Goal: Book appointment/travel/reservation

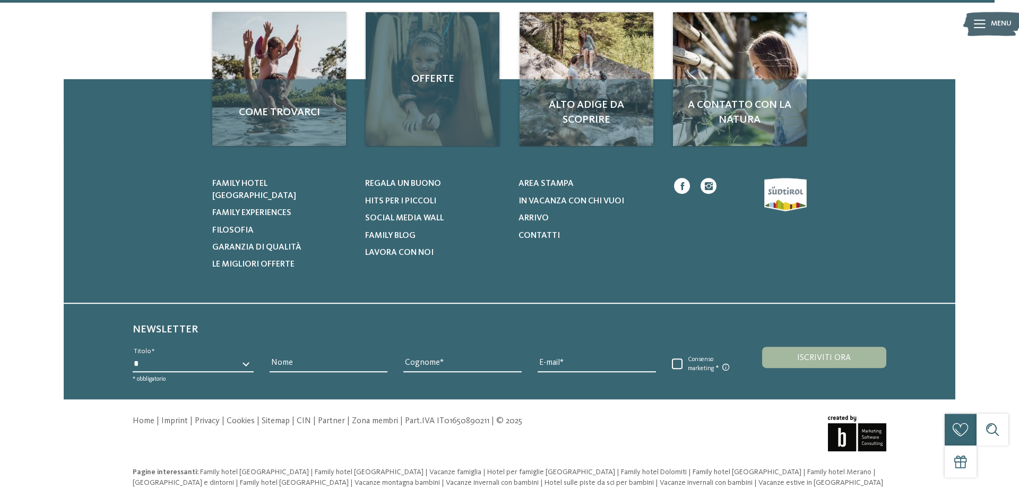
scroll to position [2301, 0]
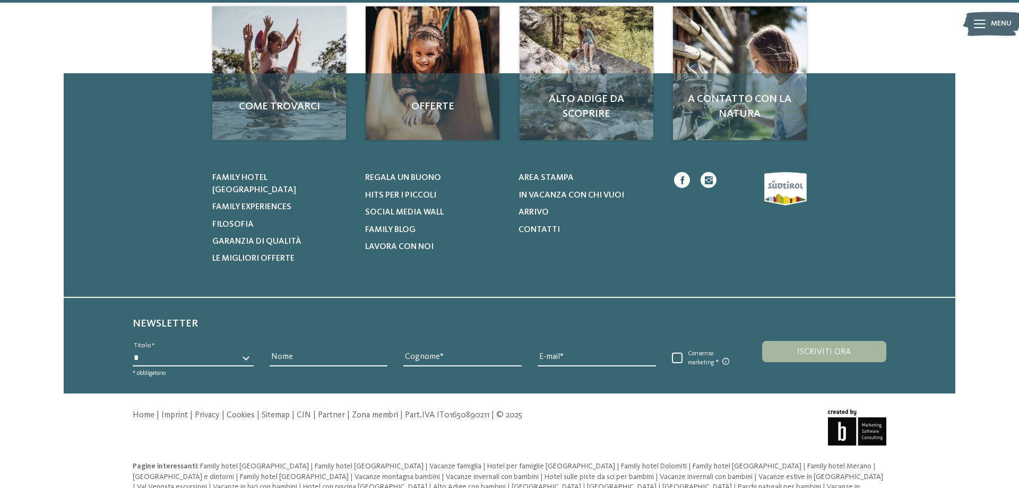
click at [1003, 14] on div "Menu" at bounding box center [1001, 24] width 21 height 27
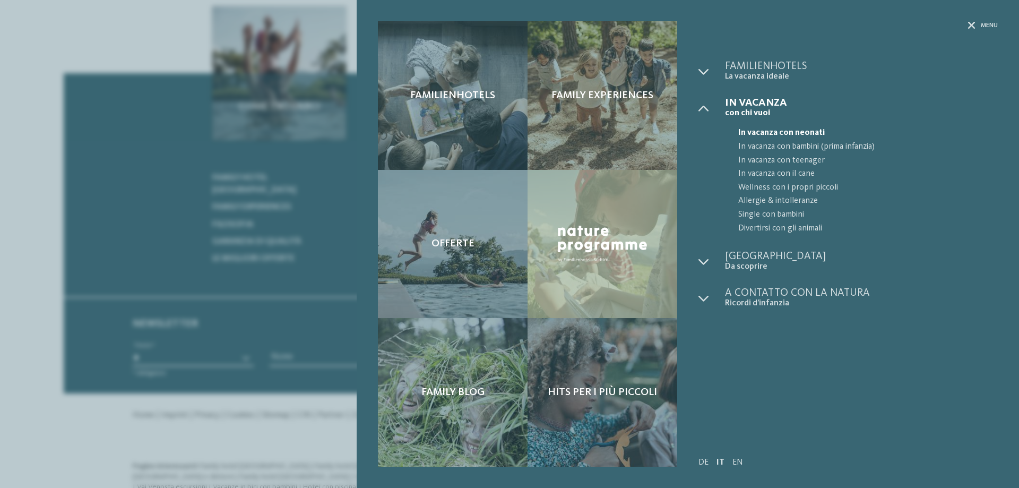
click at [993, 13] on div "Familienhotels Family experiences" at bounding box center [688, 244] width 663 height 488
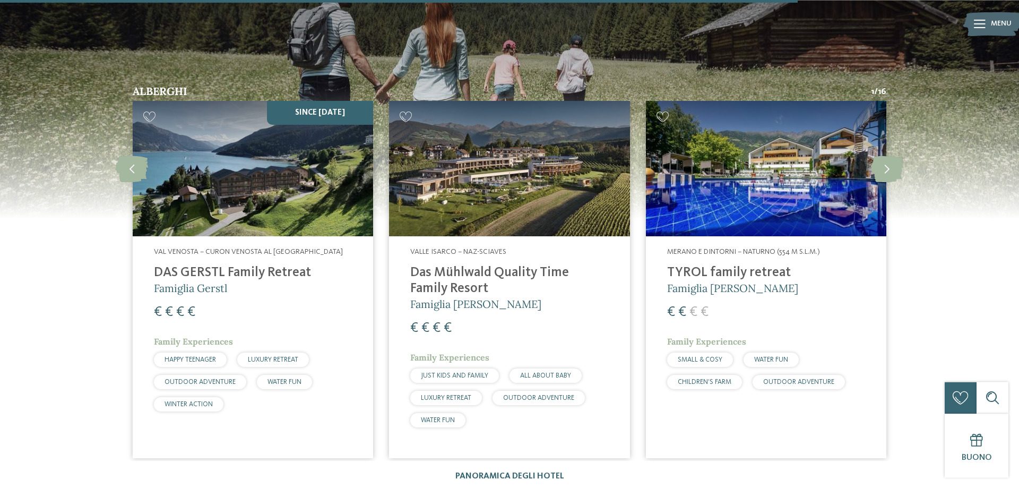
scroll to position [1705, 0]
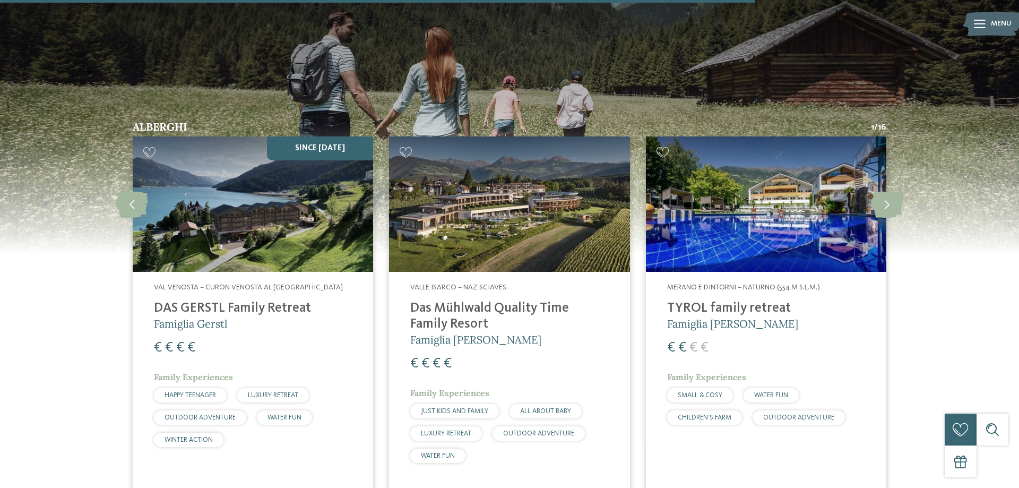
click at [775, 235] on img at bounding box center [766, 203] width 241 height 135
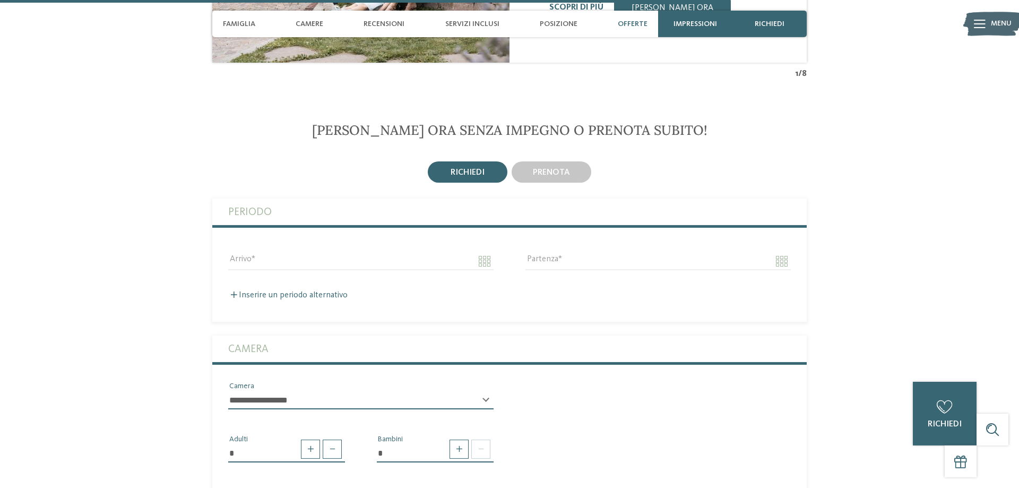
scroll to position [2274, 0]
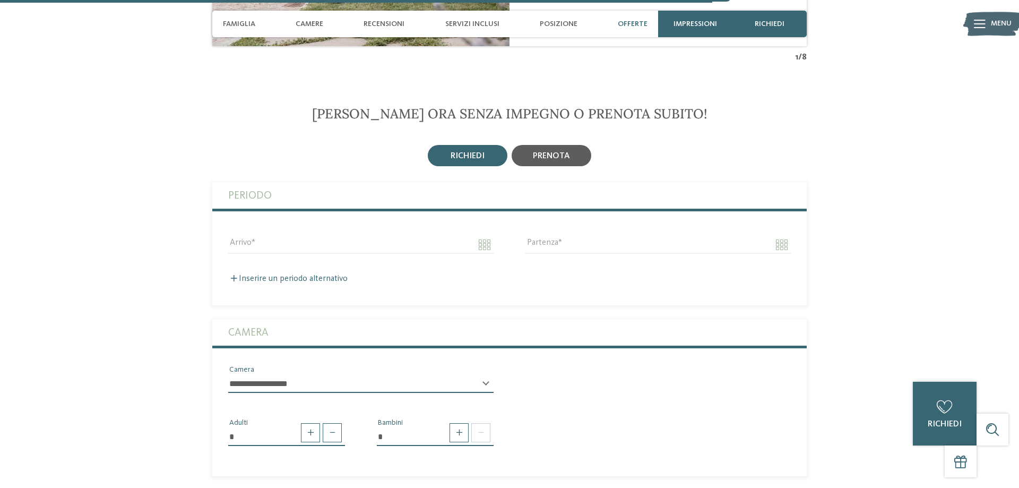
click at [544, 152] on span "prenota" at bounding box center [551, 156] width 37 height 8
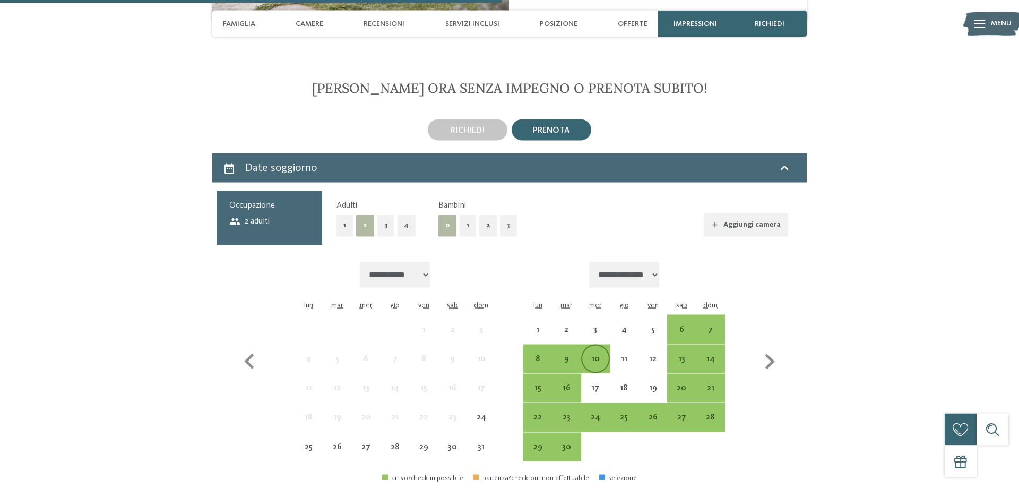
scroll to position [2329, 0]
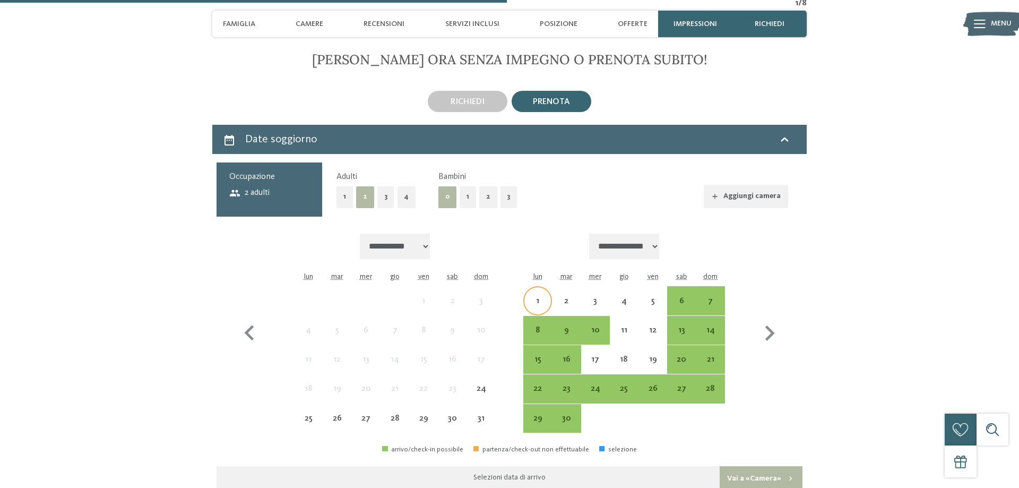
click at [537, 297] on div "1" at bounding box center [538, 310] width 27 height 27
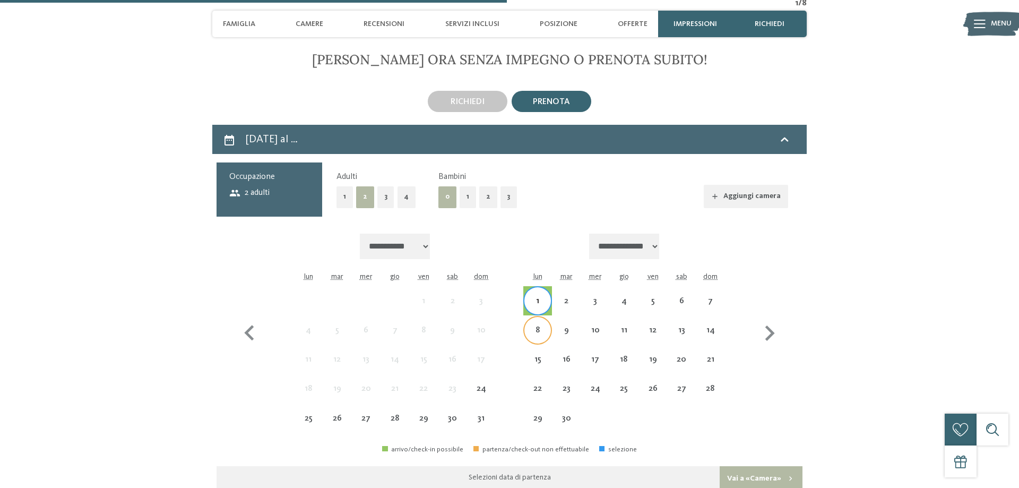
click at [538, 326] on div "8" at bounding box center [538, 339] width 27 height 27
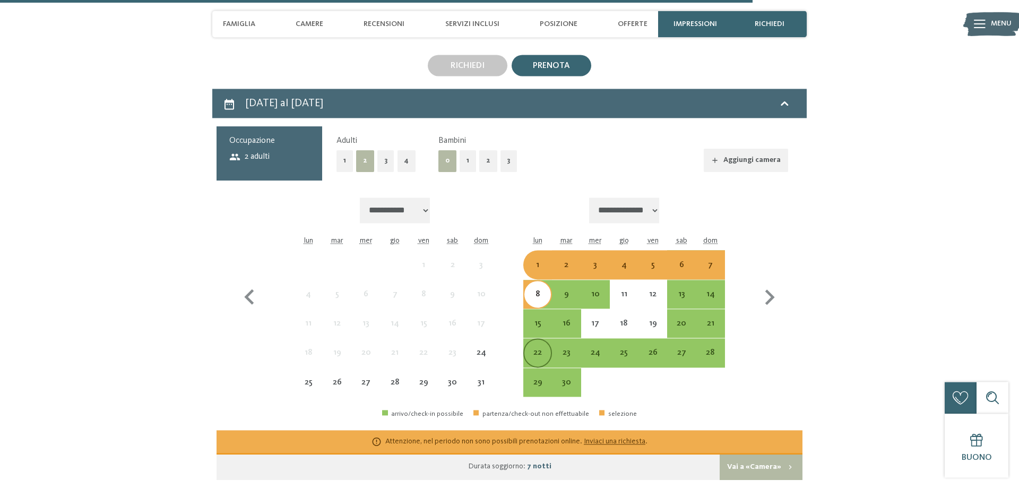
scroll to position [2383, 0]
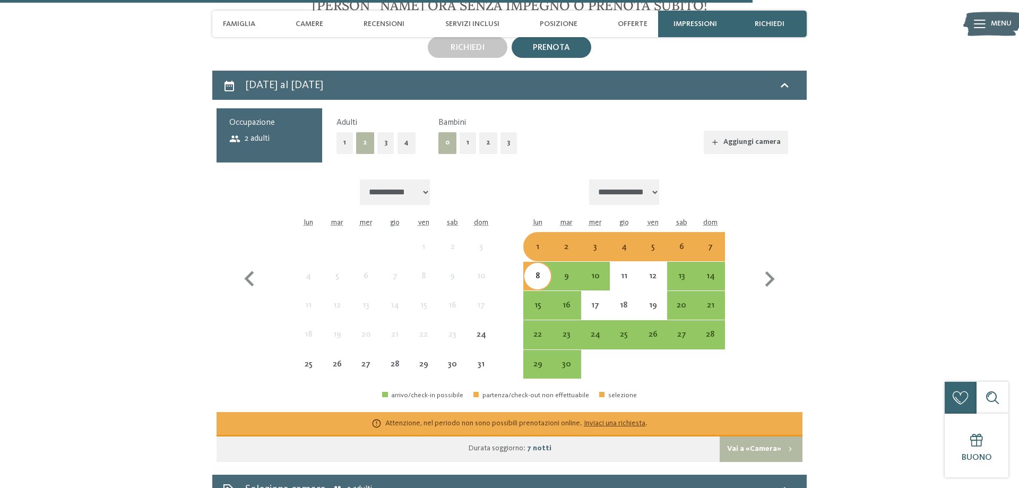
click at [535, 272] on div "8" at bounding box center [538, 285] width 27 height 27
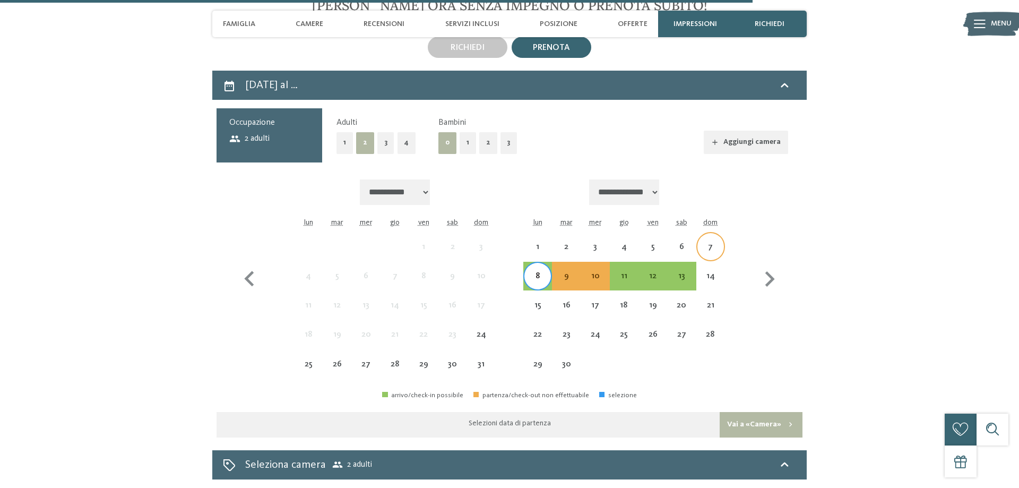
drag, startPoint x: 700, startPoint y: 212, endPoint x: 700, endPoint y: 224, distance: 12.2
click at [700, 233] on div "7" at bounding box center [711, 246] width 27 height 27
click at [706, 272] on div "14" at bounding box center [711, 285] width 27 height 27
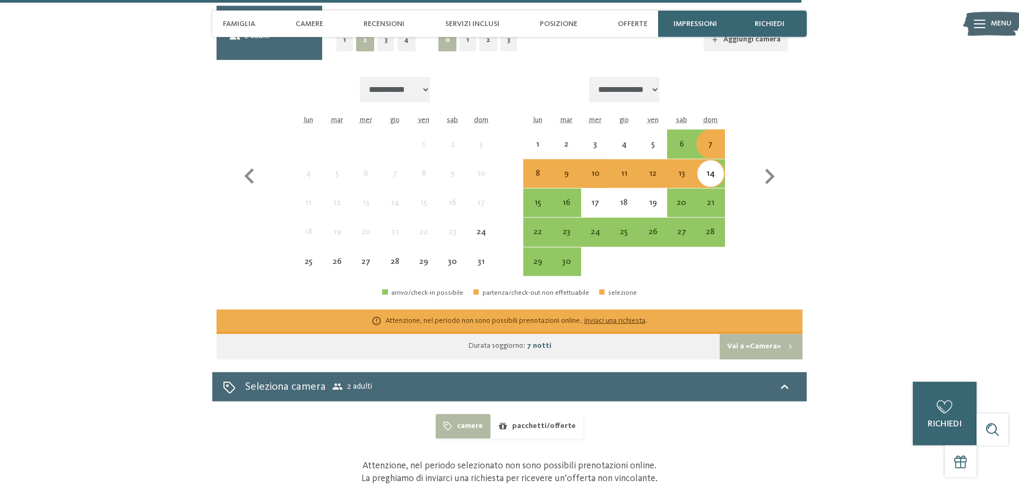
scroll to position [2437, 0]
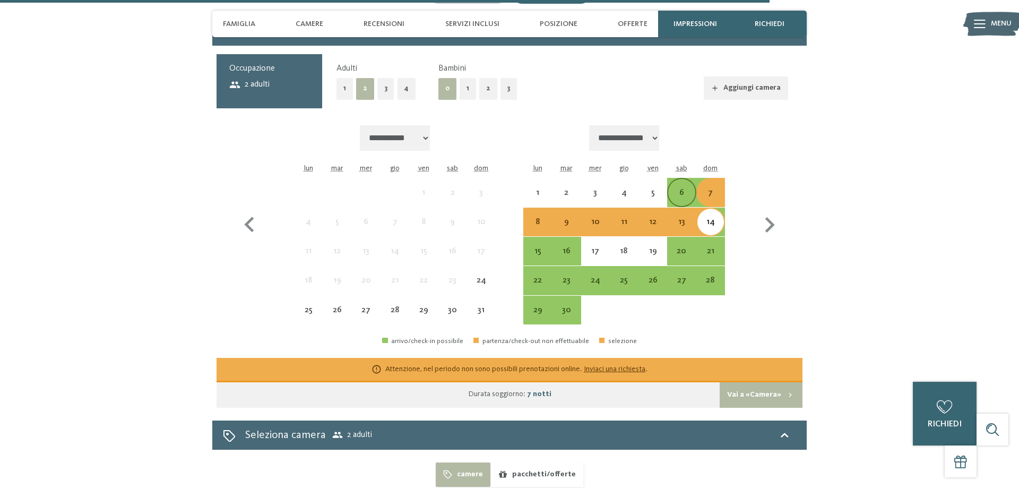
click at [685, 188] on div "6" at bounding box center [681, 201] width 27 height 27
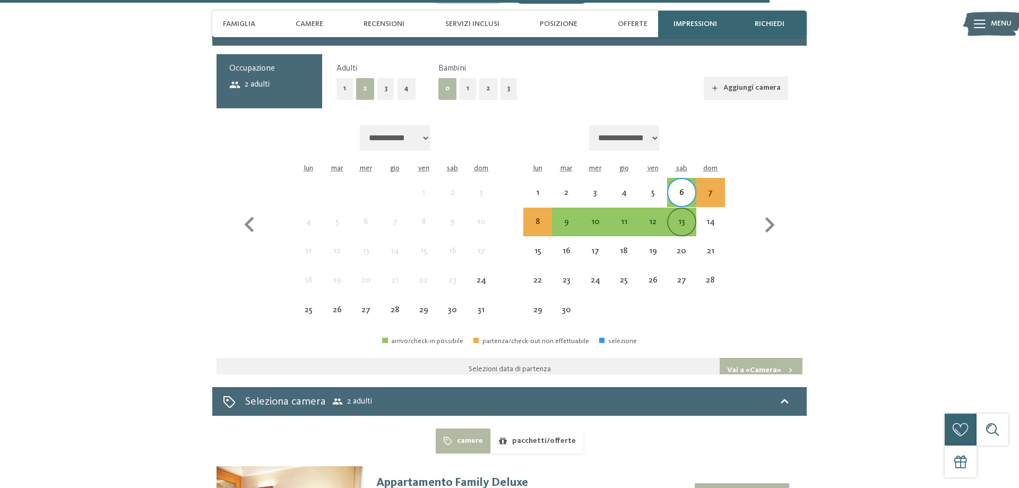
click at [680, 218] on div "13" at bounding box center [681, 231] width 27 height 27
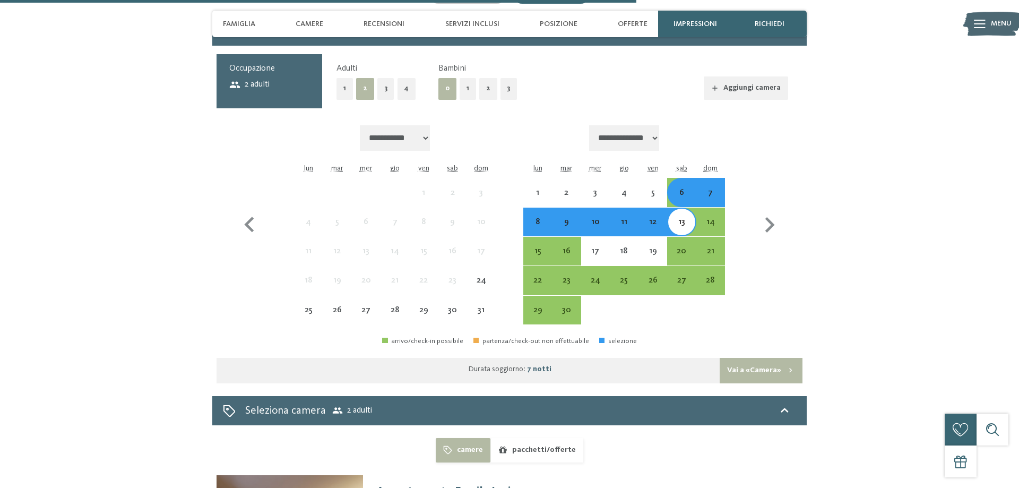
scroll to position [2599, 0]
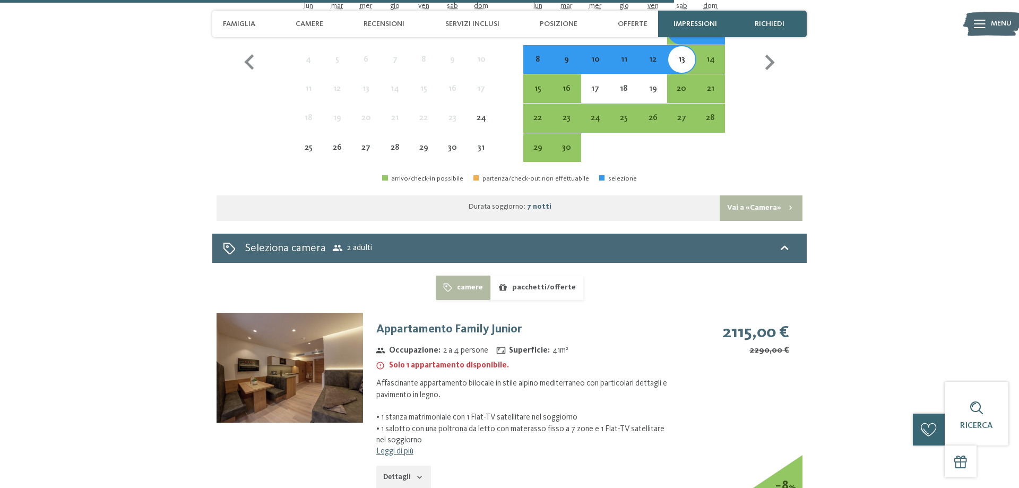
click at [270, 354] on img at bounding box center [290, 368] width 147 height 110
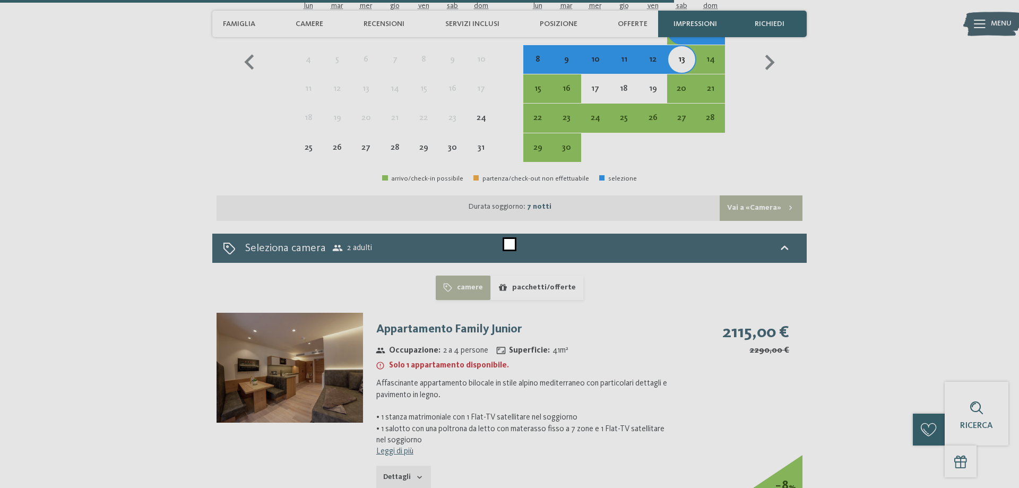
scroll to position [2599, 0]
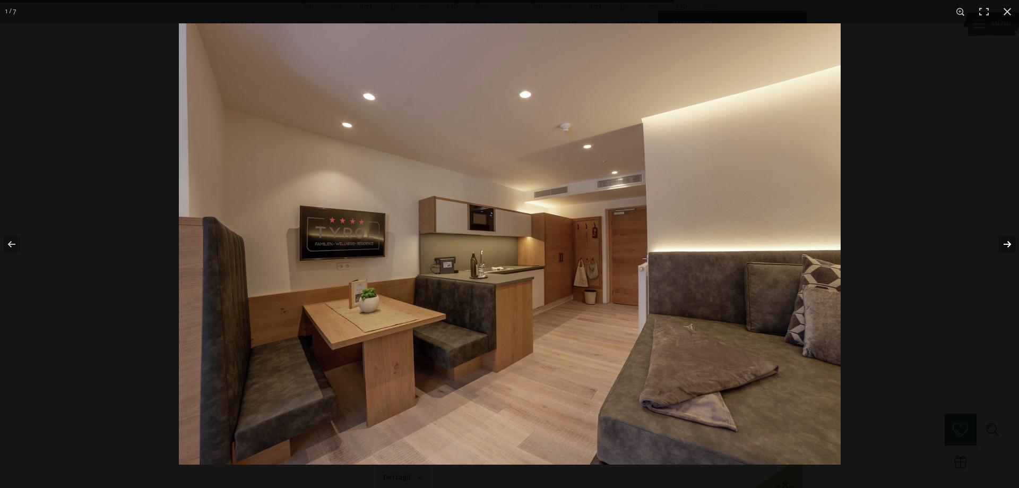
click at [1004, 239] on button "button" at bounding box center [1000, 244] width 37 height 53
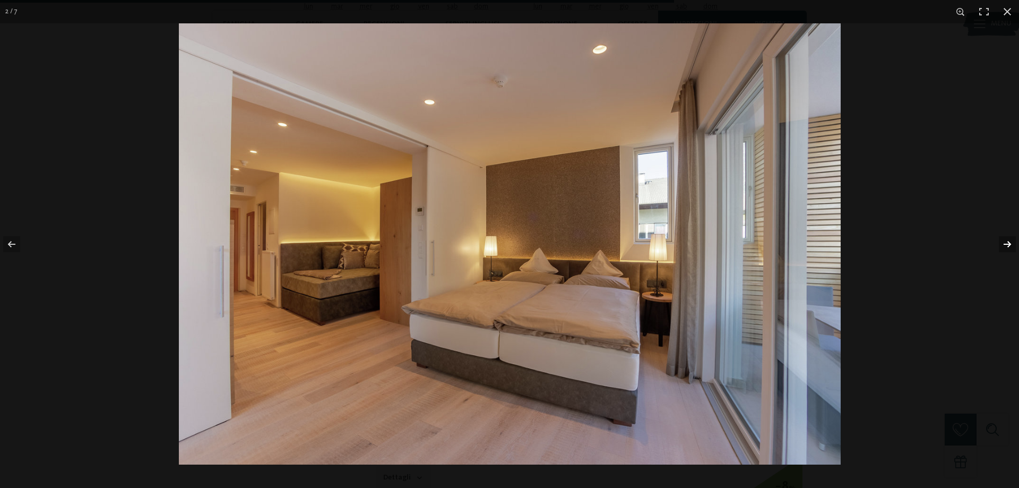
click at [1005, 239] on button "button" at bounding box center [1000, 244] width 37 height 53
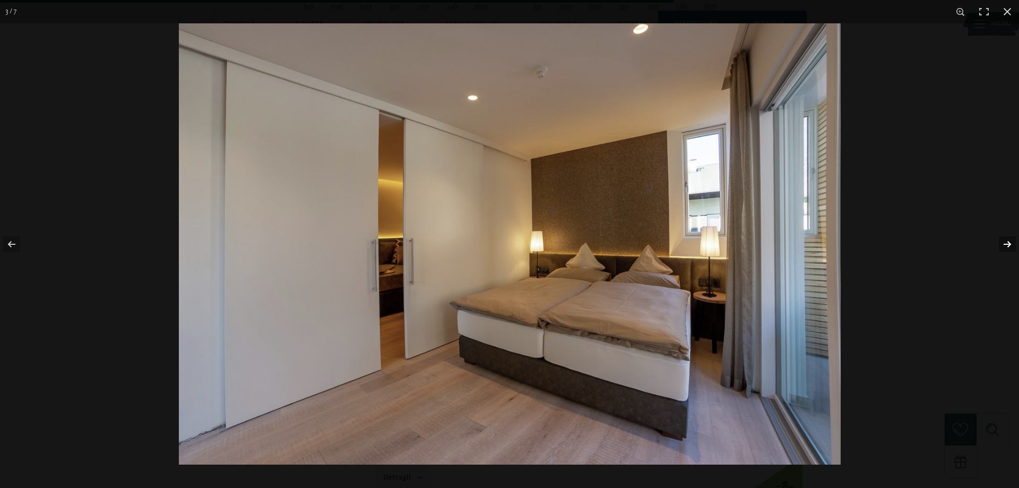
click at [1005, 240] on button "button" at bounding box center [1000, 244] width 37 height 53
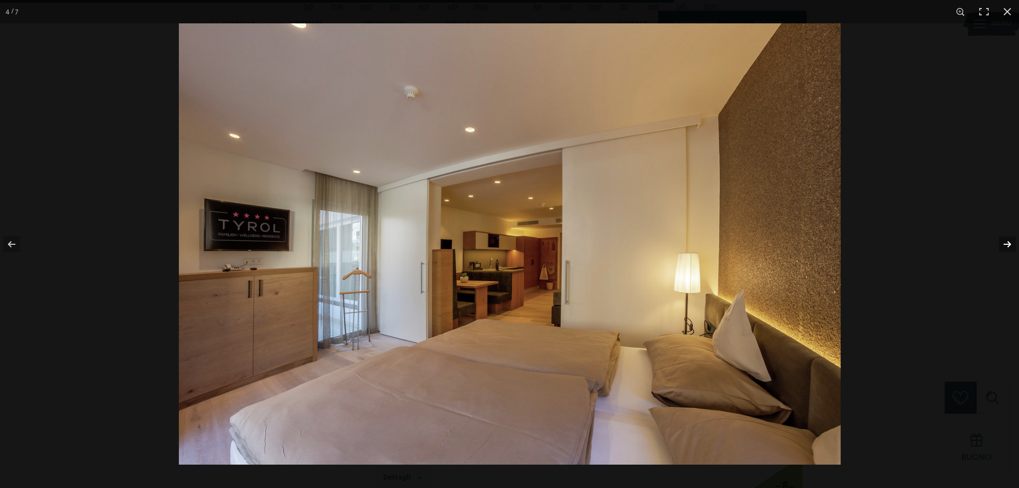
click at [1005, 240] on button "button" at bounding box center [1000, 244] width 37 height 53
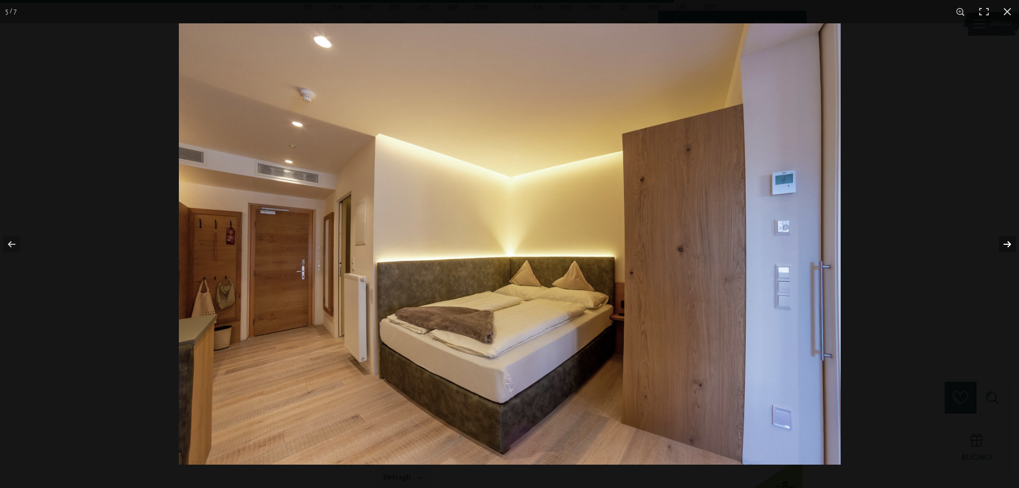
click at [1005, 240] on button "button" at bounding box center [1000, 244] width 37 height 53
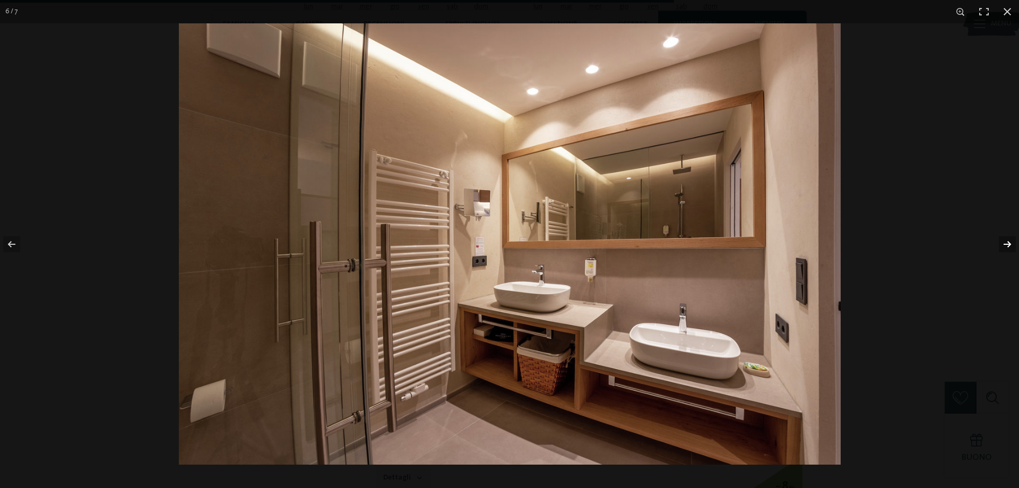
click at [1005, 240] on button "button" at bounding box center [1000, 244] width 37 height 53
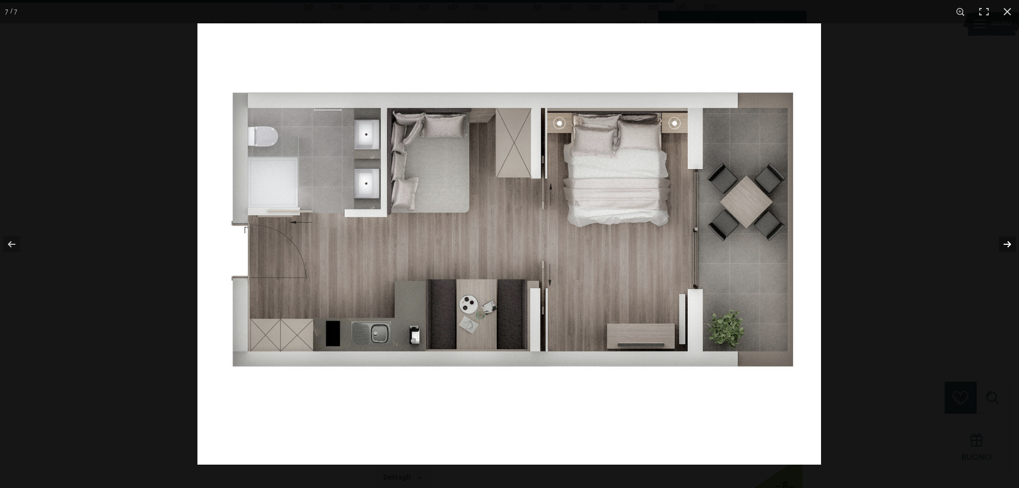
click at [1005, 240] on button "button" at bounding box center [1000, 244] width 37 height 53
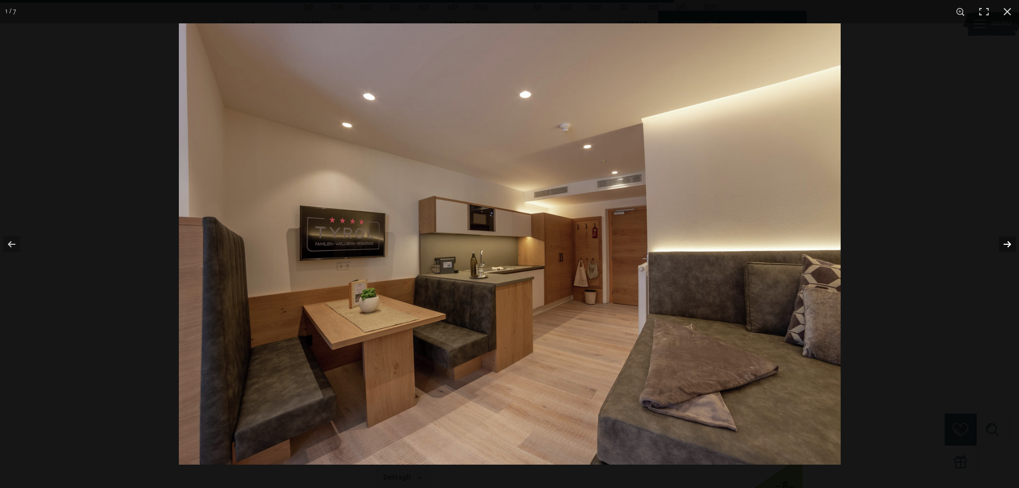
click at [1005, 240] on button "button" at bounding box center [1000, 244] width 37 height 53
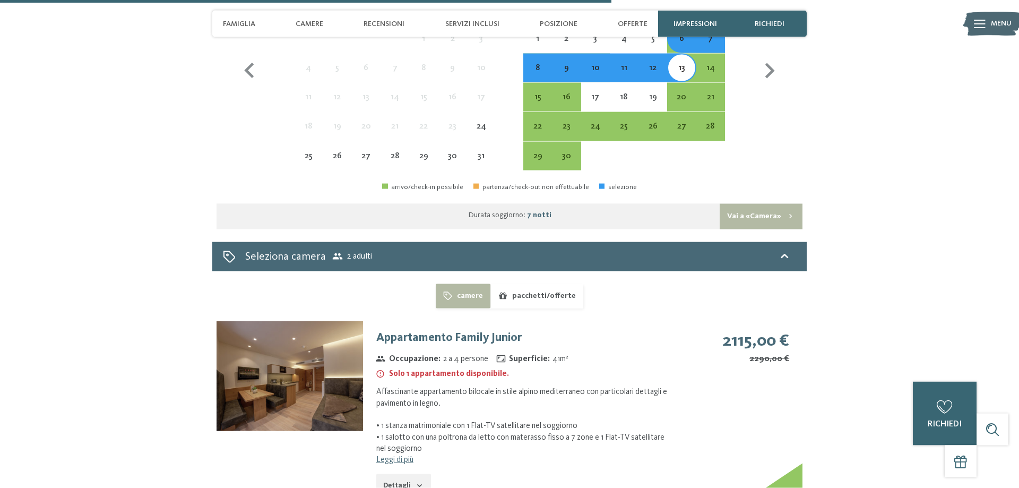
scroll to position [2782, 0]
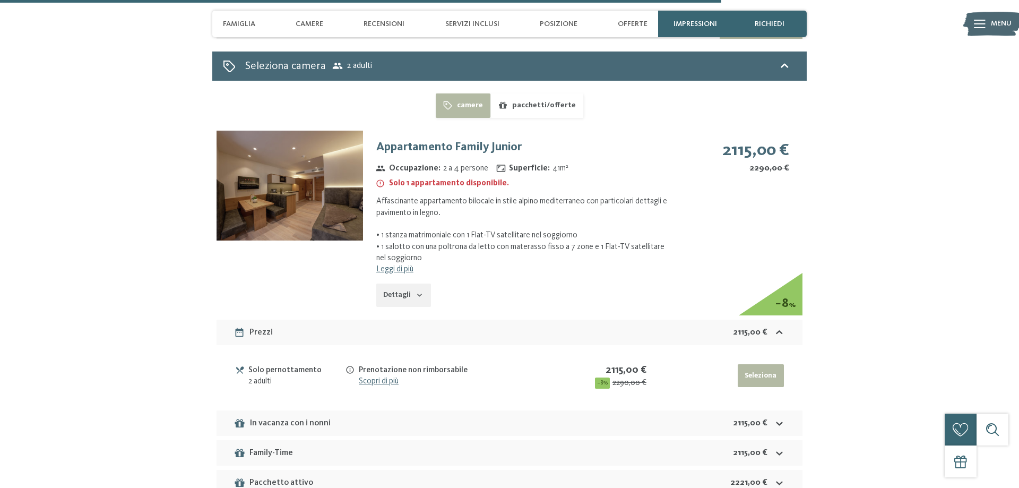
click at [286, 476] on div "Pacchetto attivo" at bounding box center [273, 482] width 79 height 13
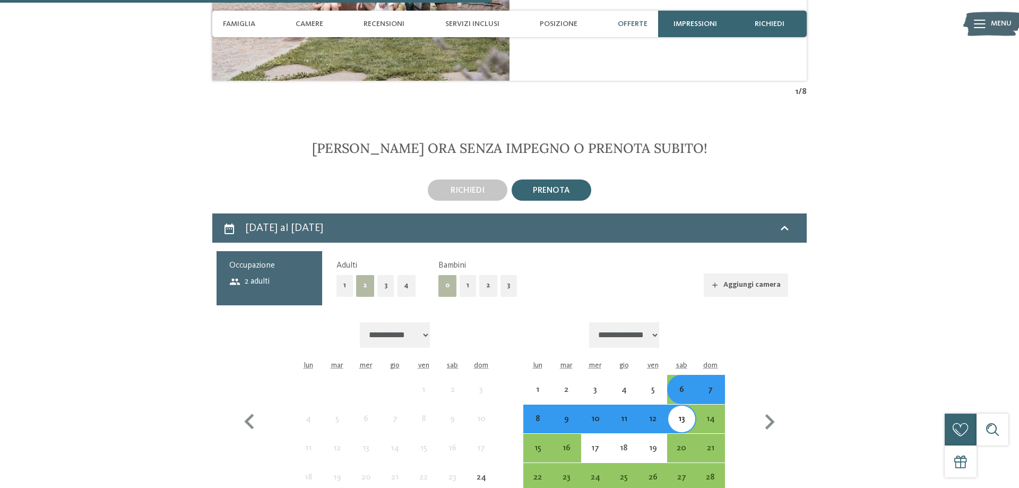
scroll to position [1915, 0]
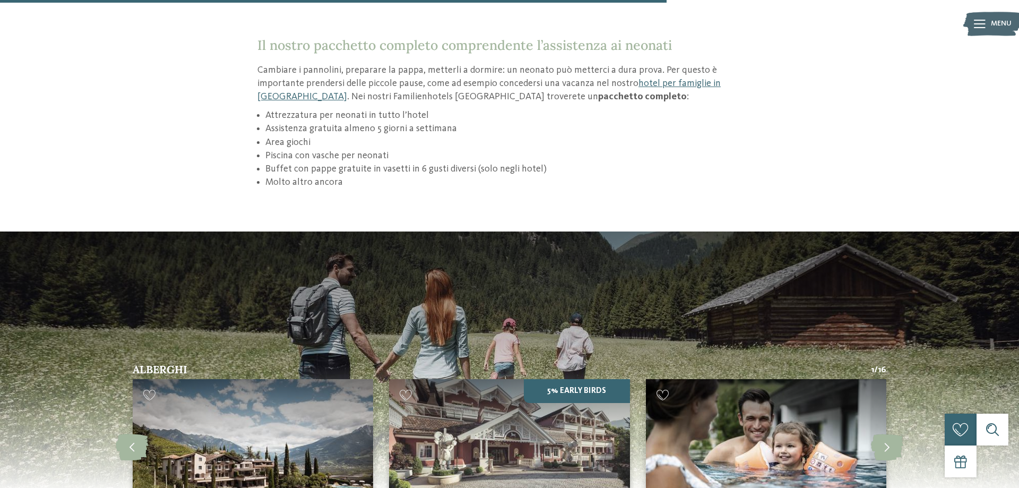
scroll to position [1733, 0]
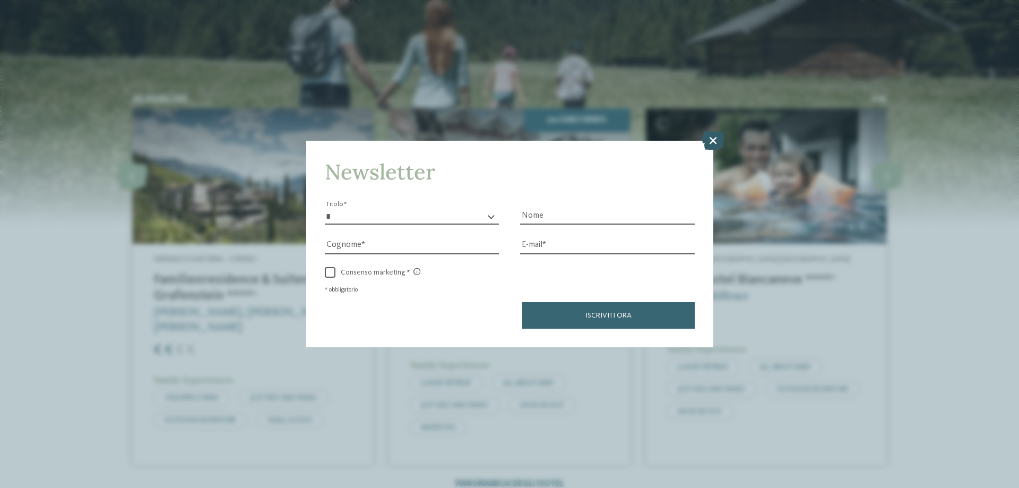
click at [714, 141] on icon at bounding box center [713, 140] width 23 height 19
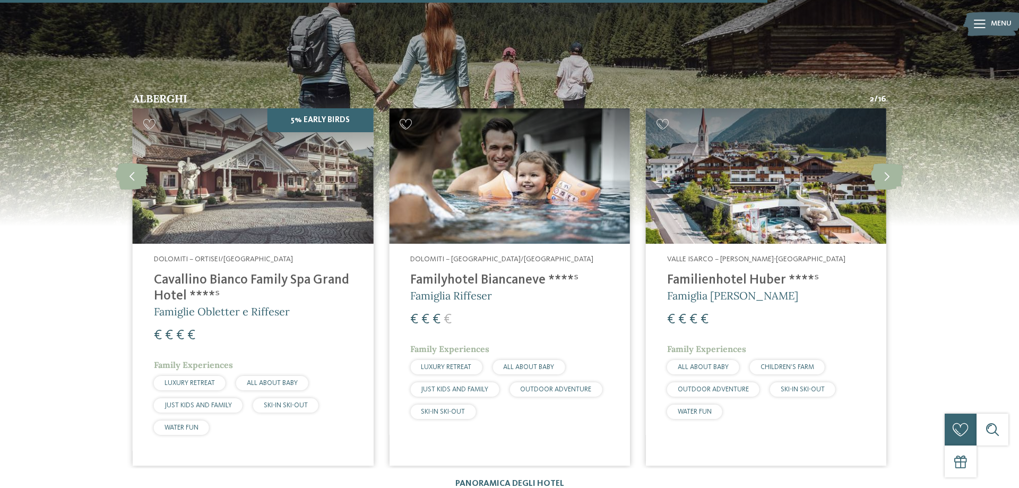
click at [977, 238] on section "Alberghi 2 / 16 slide 5 to 7 of 16 € €" at bounding box center [509, 225] width 1019 height 528
click at [884, 163] on icon at bounding box center [887, 175] width 32 height 27
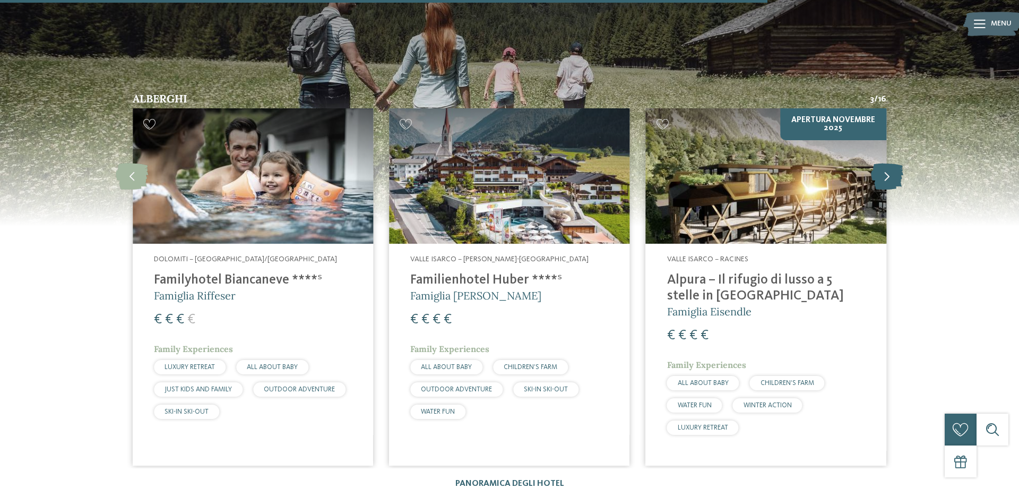
click at [884, 164] on icon at bounding box center [887, 175] width 32 height 27
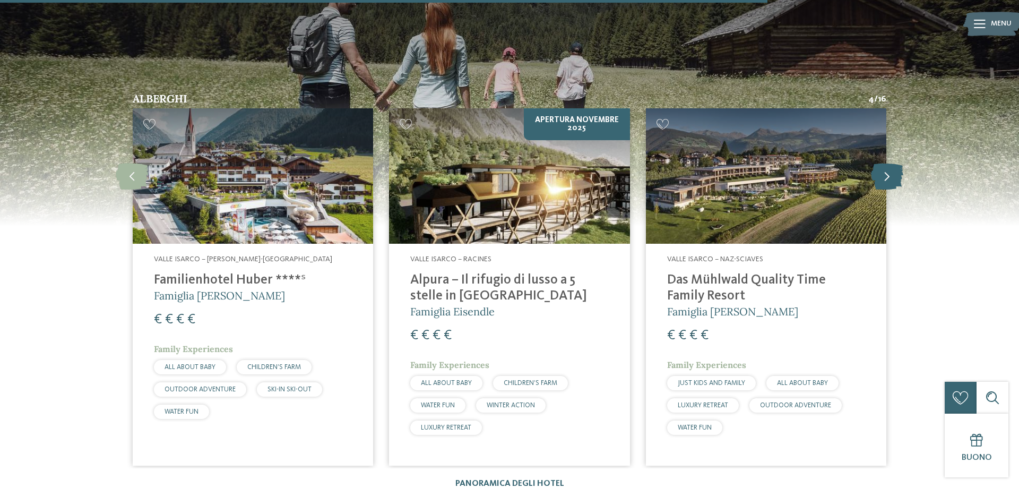
click at [884, 164] on icon at bounding box center [887, 175] width 32 height 27
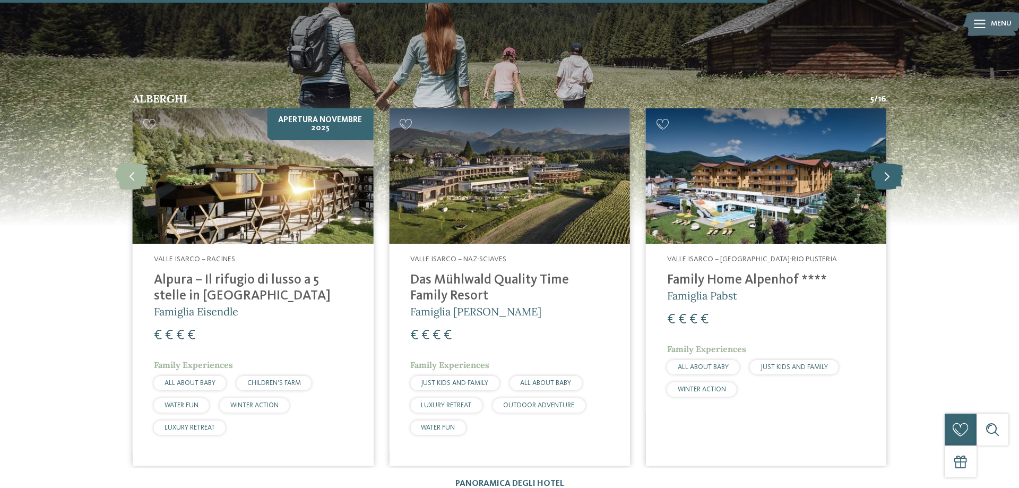
click at [902, 172] on icon at bounding box center [887, 175] width 32 height 27
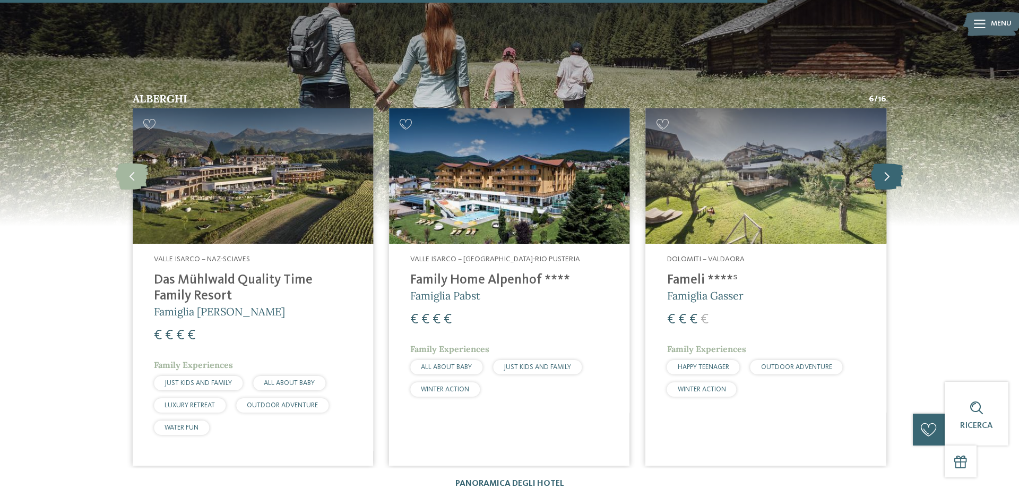
click at [881, 167] on icon at bounding box center [887, 175] width 32 height 27
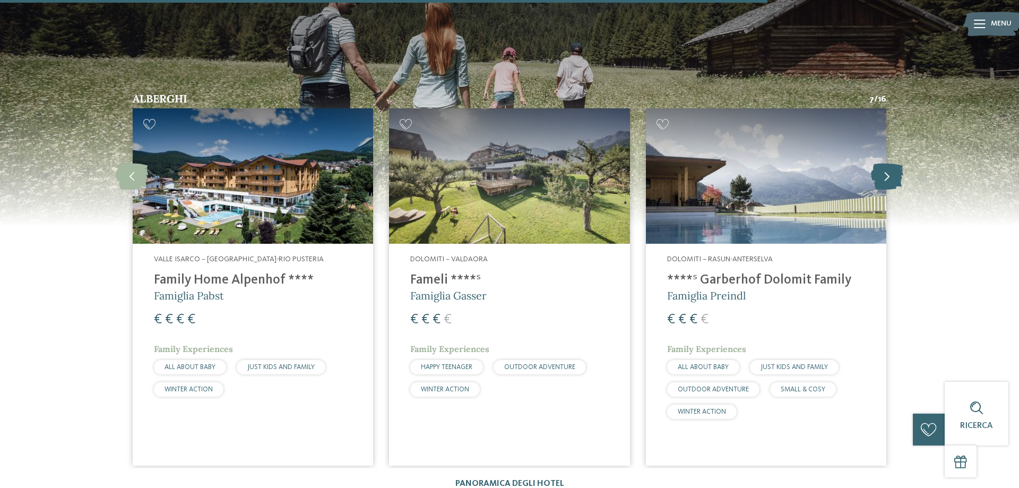
click at [881, 167] on icon at bounding box center [887, 175] width 32 height 27
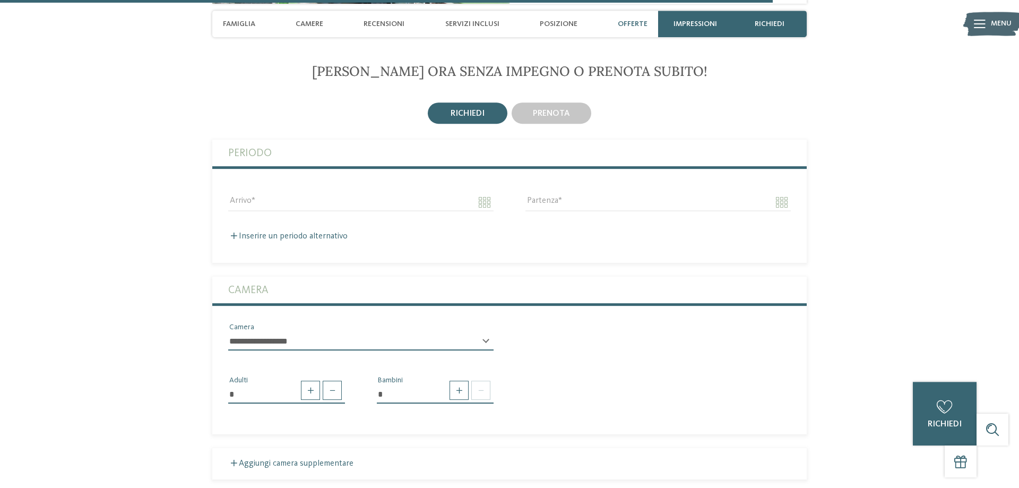
scroll to position [2762, 0]
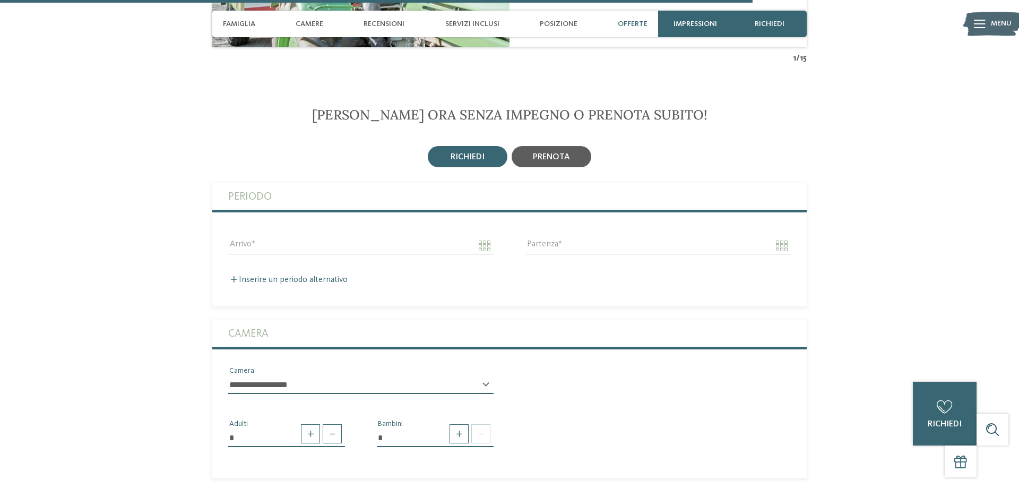
click at [564, 153] on span "prenota" at bounding box center [551, 157] width 37 height 8
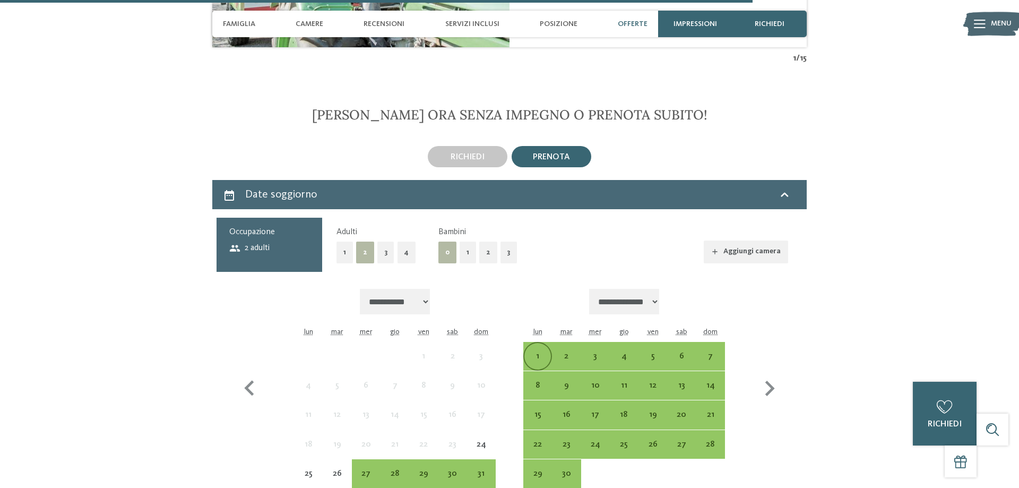
click at [532, 352] on div "1" at bounding box center [538, 365] width 27 height 27
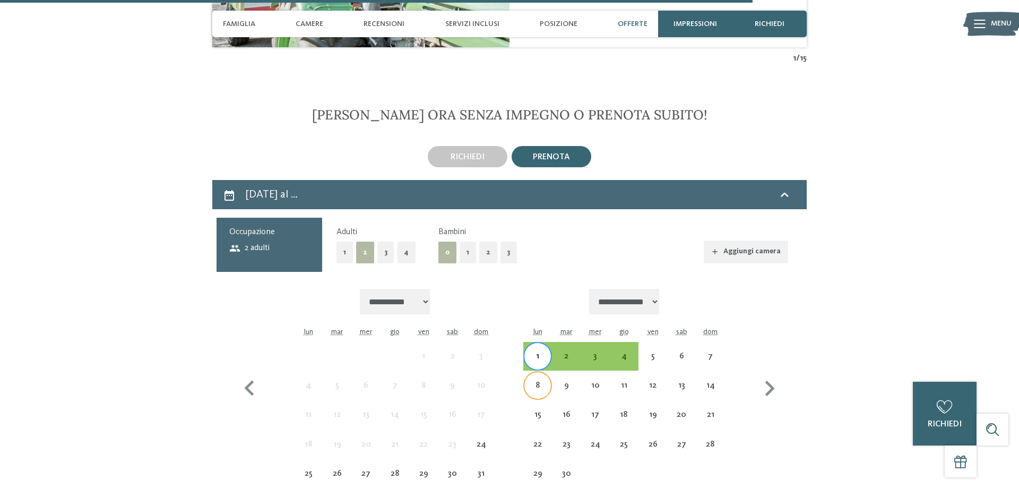
click at [541, 381] on div "8" at bounding box center [538, 394] width 27 height 27
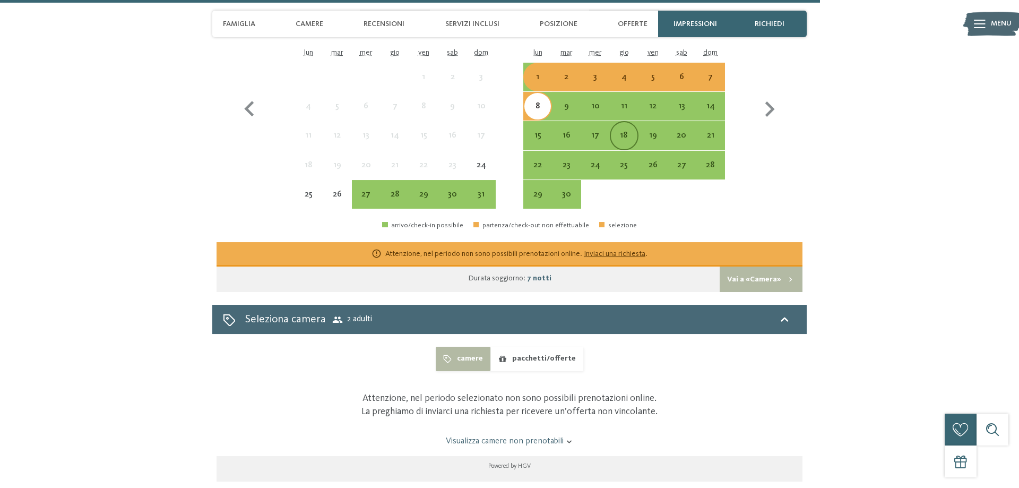
scroll to position [2978, 0]
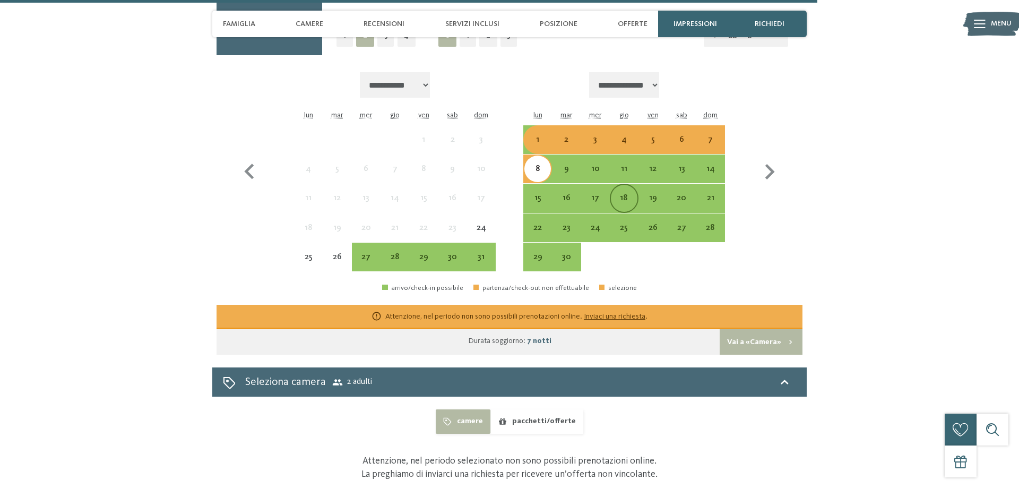
click at [633, 185] on div "18" at bounding box center [624, 198] width 27 height 27
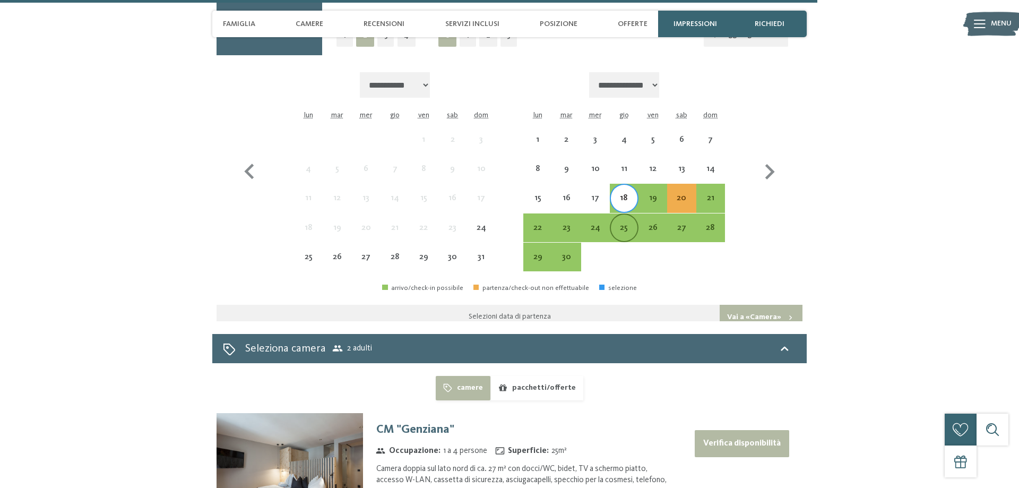
click at [633, 224] on div "25" at bounding box center [624, 237] width 27 height 27
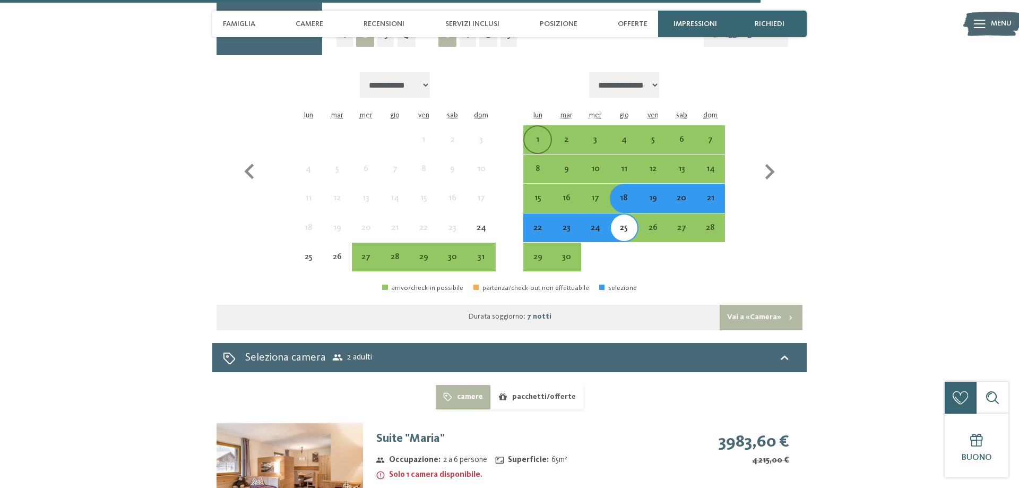
click at [546, 135] on div "1" at bounding box center [538, 148] width 27 height 27
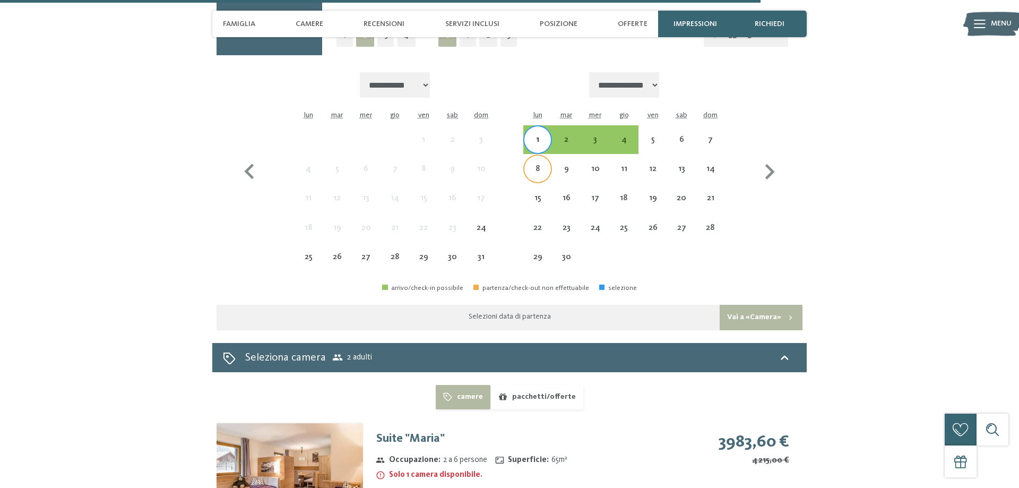
click at [544, 165] on div "8" at bounding box center [538, 178] width 27 height 27
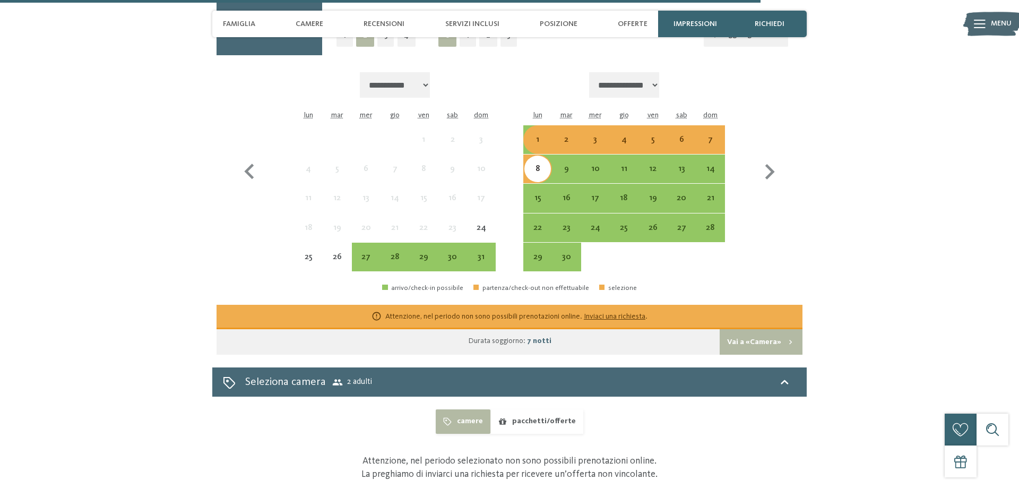
click at [694, 139] on div "6" at bounding box center [681, 148] width 27 height 27
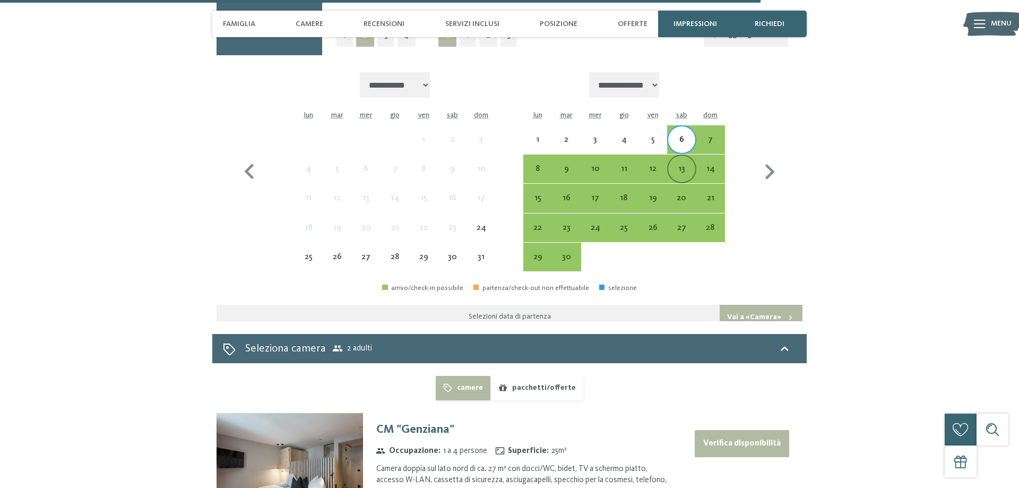
click at [687, 165] on div "13" at bounding box center [681, 178] width 27 height 27
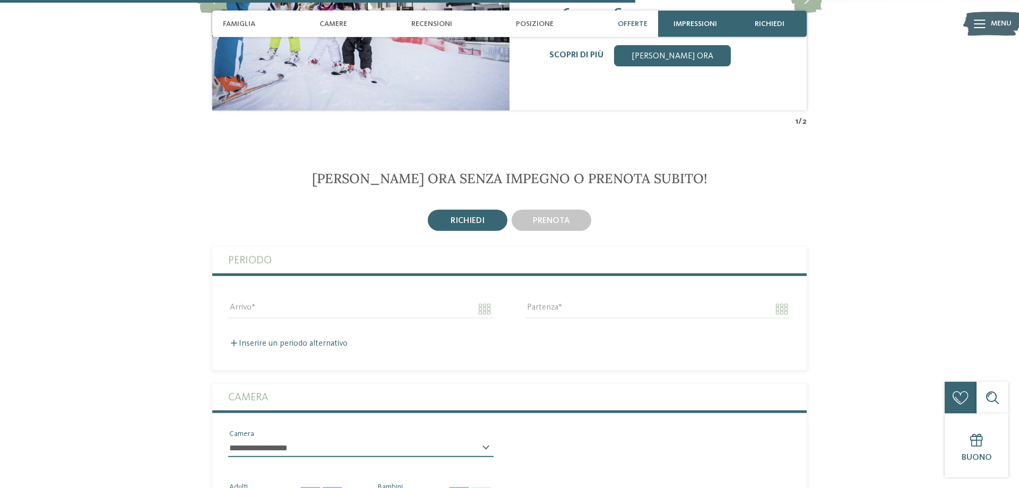
scroll to position [1895, 0]
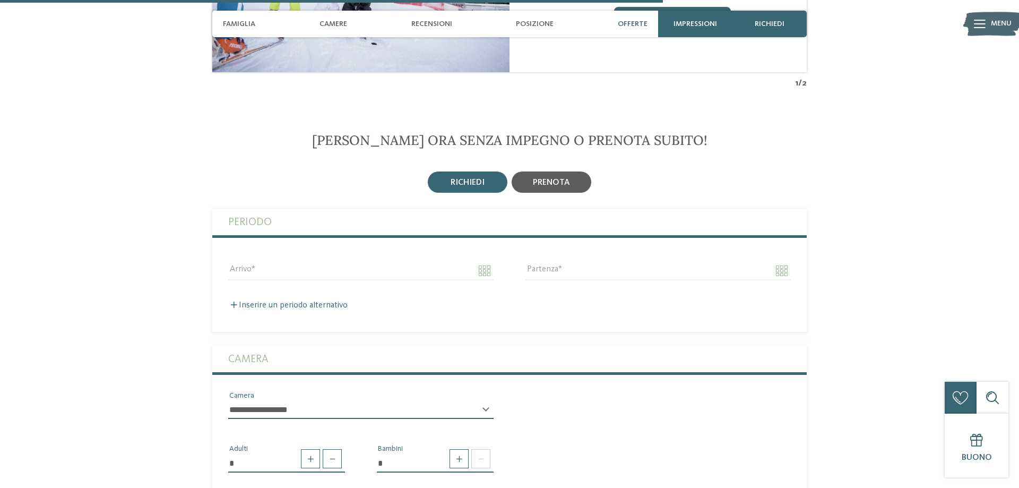
click at [588, 195] on div "prenota" at bounding box center [552, 181] width 84 height 25
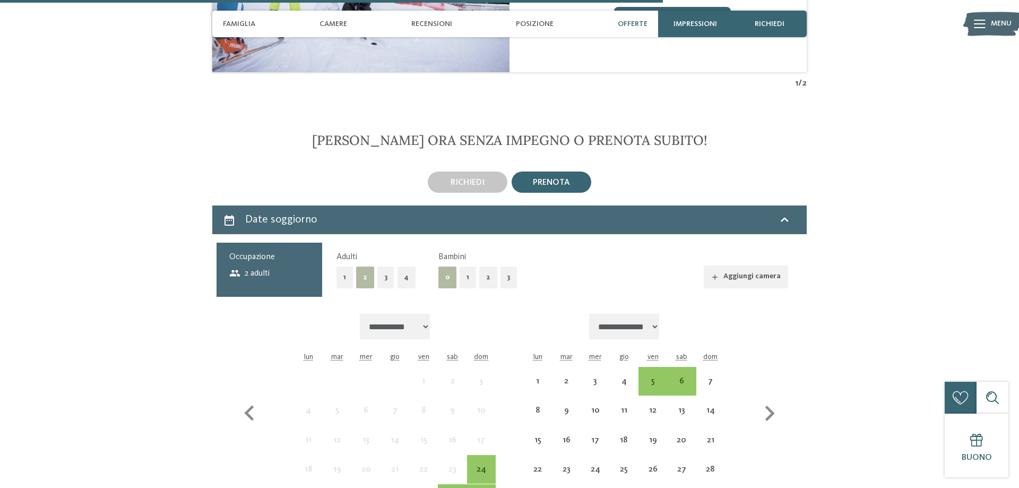
click at [586, 193] on div "prenota" at bounding box center [552, 181] width 80 height 21
click at [540, 387] on div "1" at bounding box center [538, 390] width 27 height 27
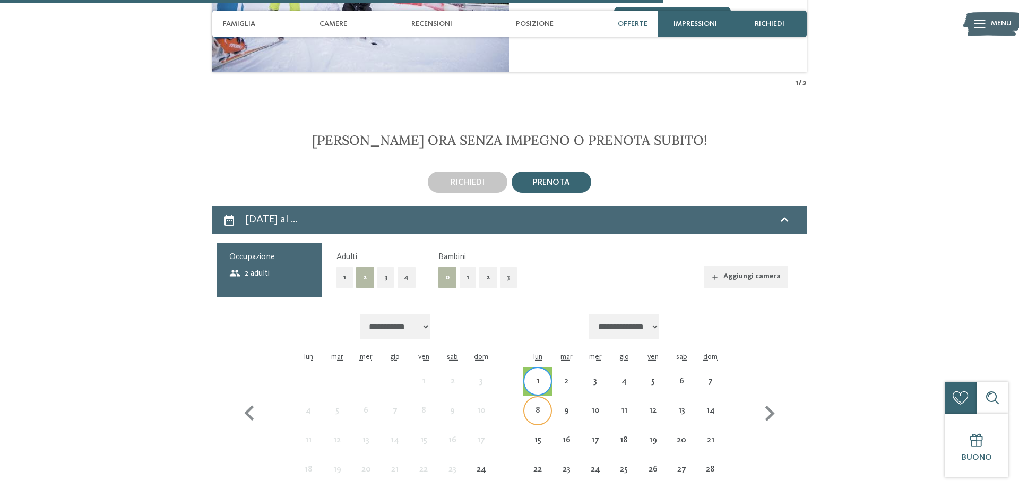
click at [543, 411] on div "8" at bounding box center [538, 410] width 27 height 27
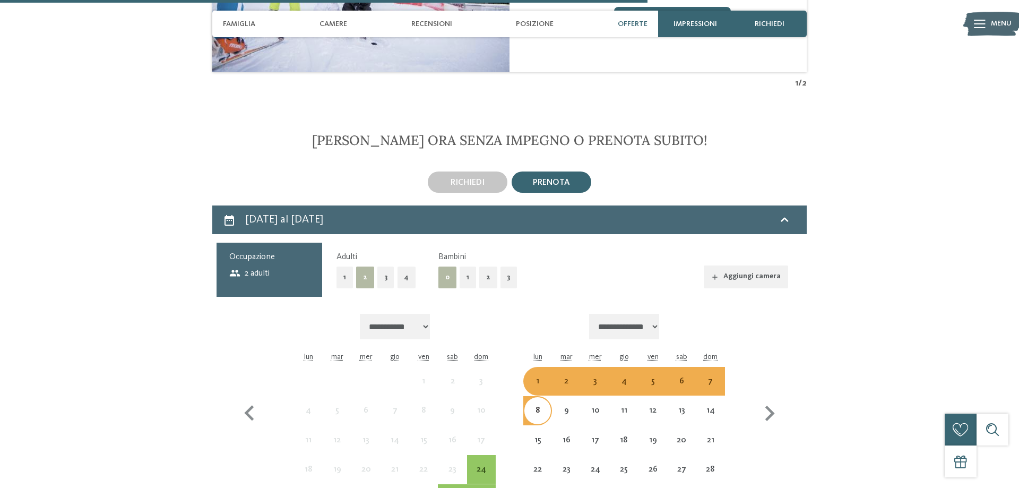
scroll to position [2166, 0]
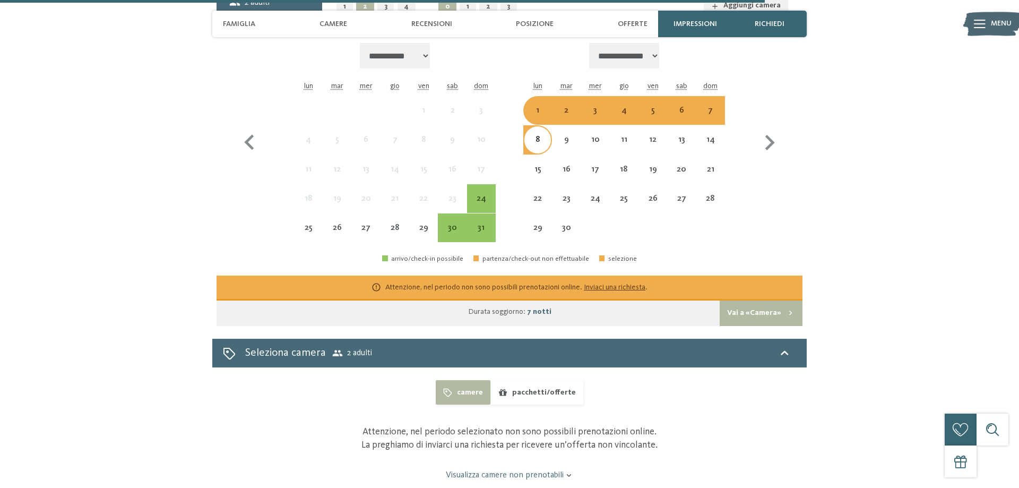
click at [654, 114] on div "5" at bounding box center [653, 119] width 27 height 27
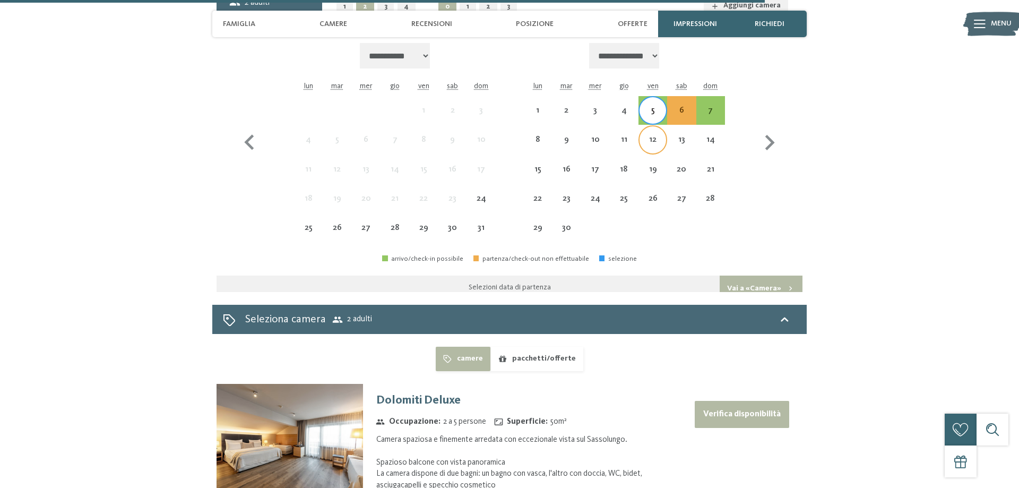
click at [656, 136] on div "12" at bounding box center [653, 139] width 27 height 27
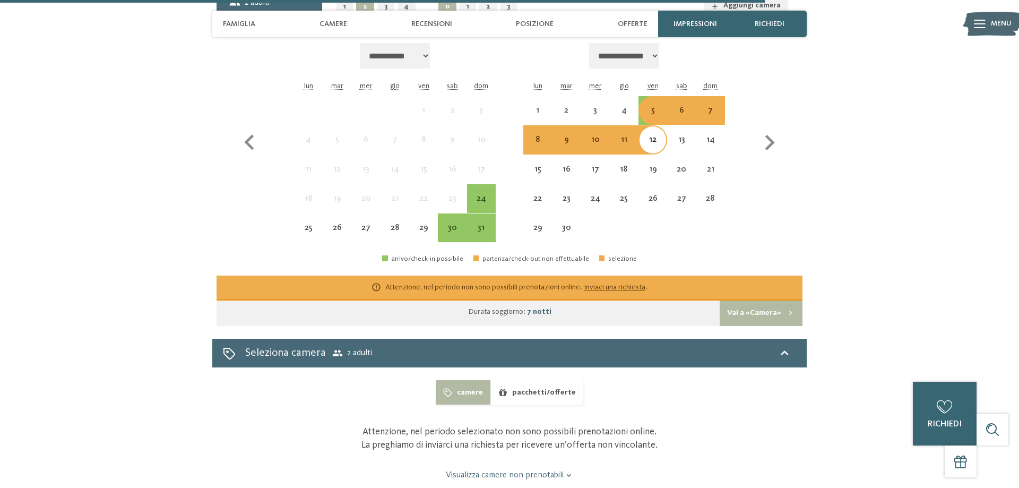
click at [611, 182] on div "18" at bounding box center [624, 169] width 29 height 29
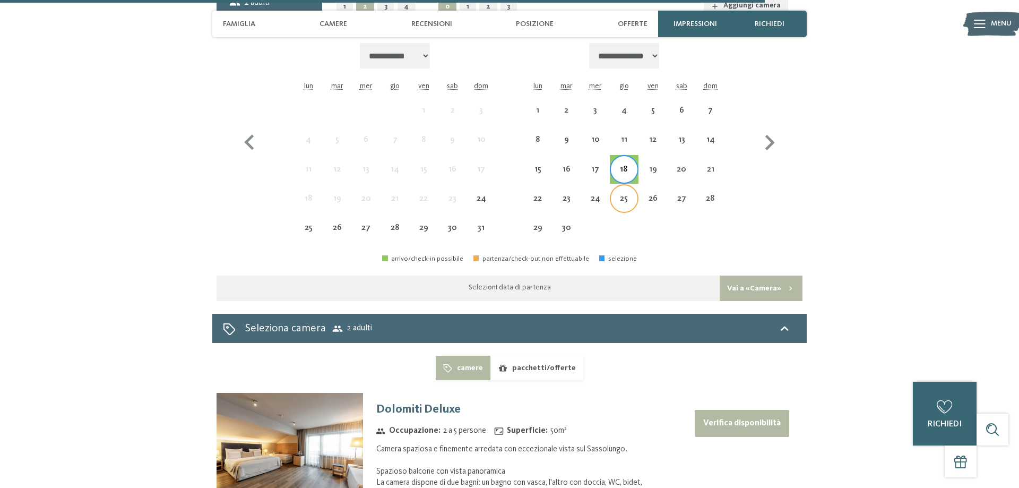
click at [622, 208] on div "25" at bounding box center [624, 207] width 27 height 27
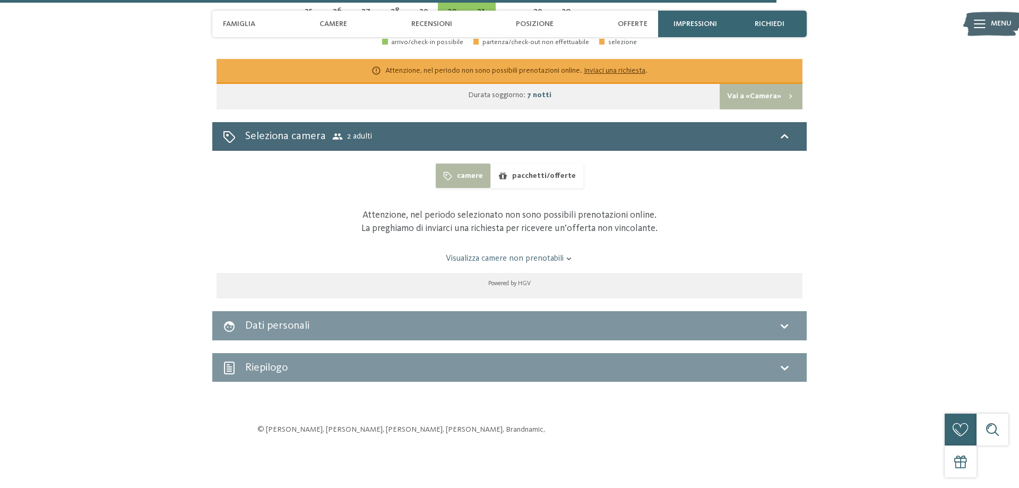
scroll to position [2004, 0]
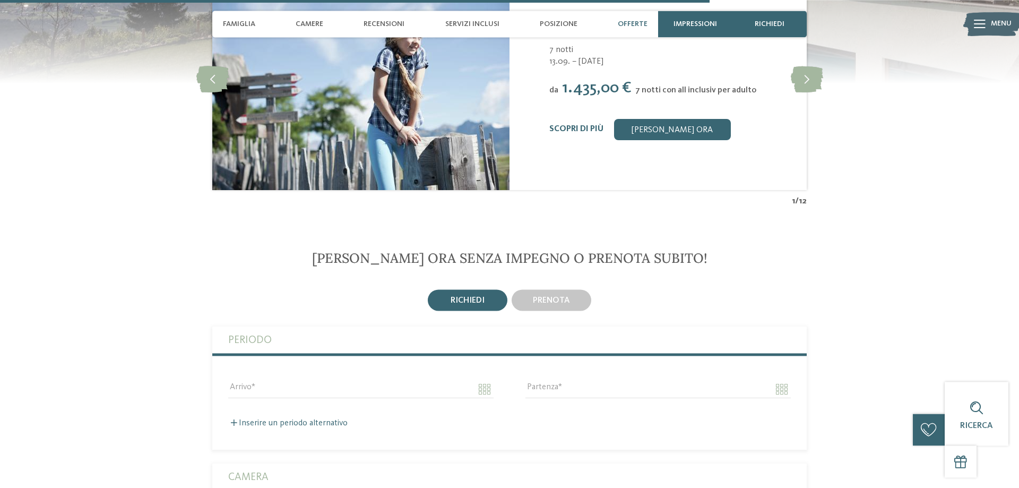
scroll to position [2491, 0]
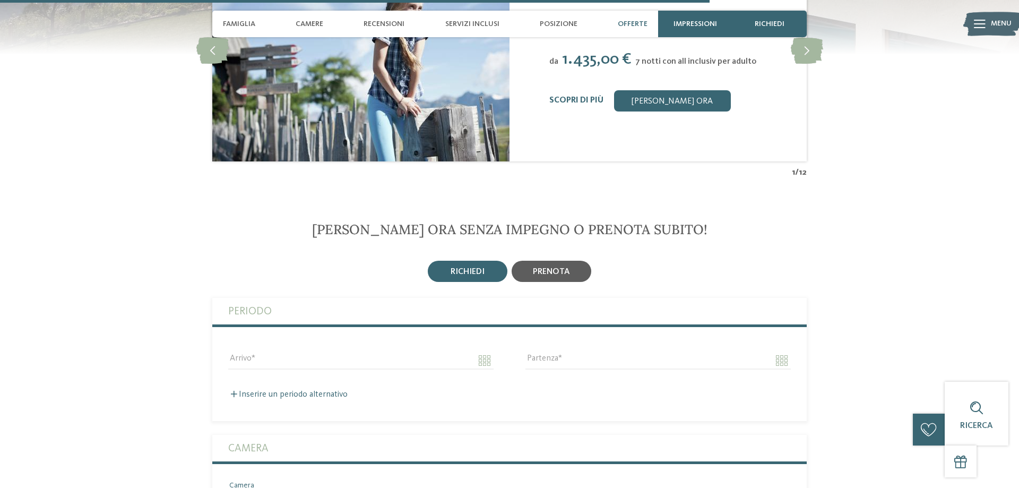
click at [568, 264] on div "prenota" at bounding box center [552, 271] width 80 height 21
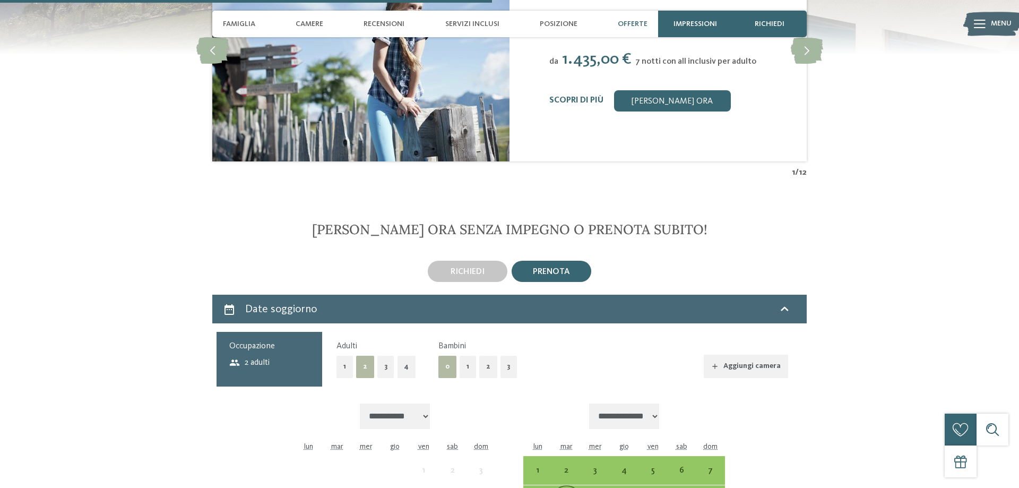
scroll to position [2654, 0]
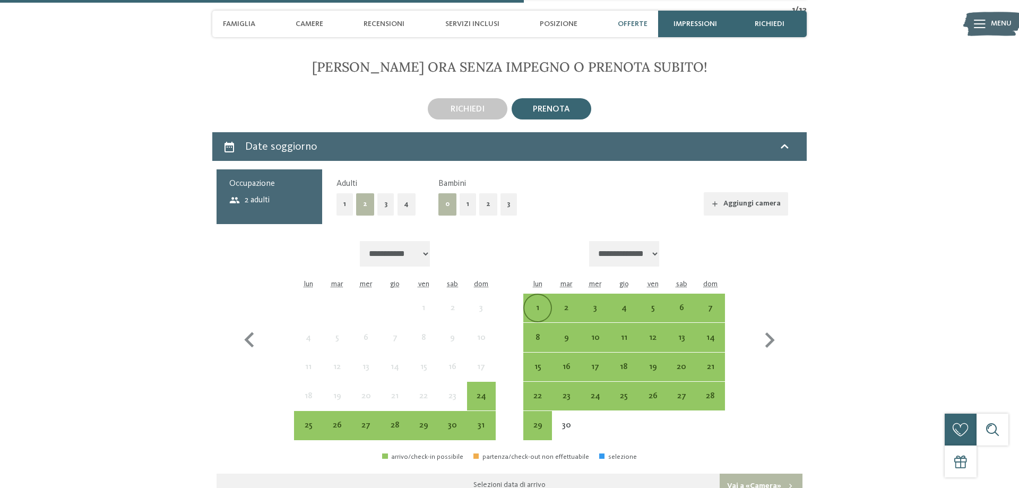
click at [543, 304] on div "1" at bounding box center [538, 317] width 27 height 27
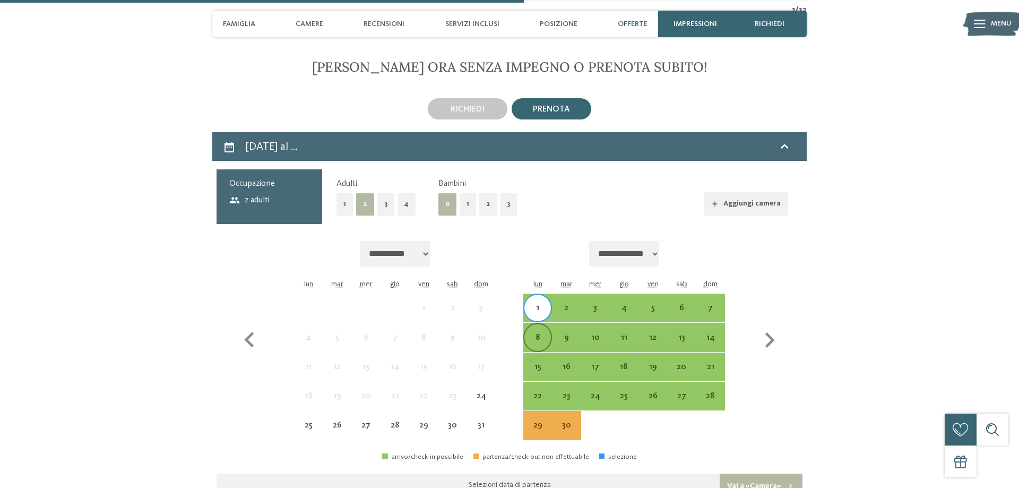
click at [543, 333] on div "8" at bounding box center [538, 346] width 27 height 27
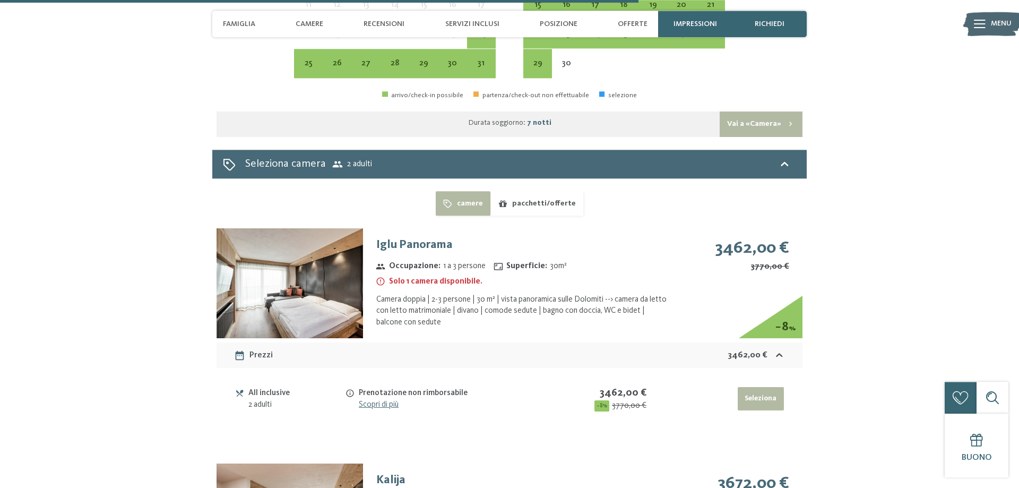
scroll to position [3087, 0]
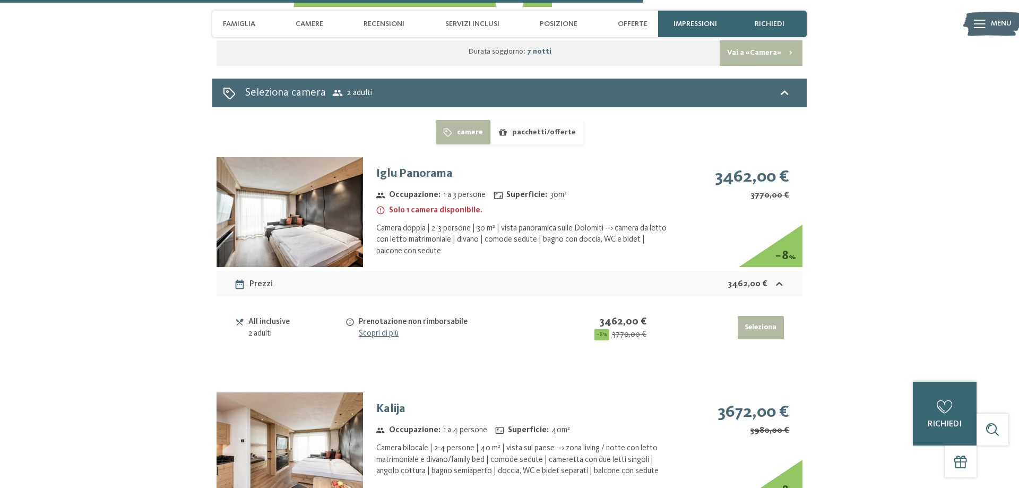
click at [337, 168] on img at bounding box center [290, 212] width 147 height 110
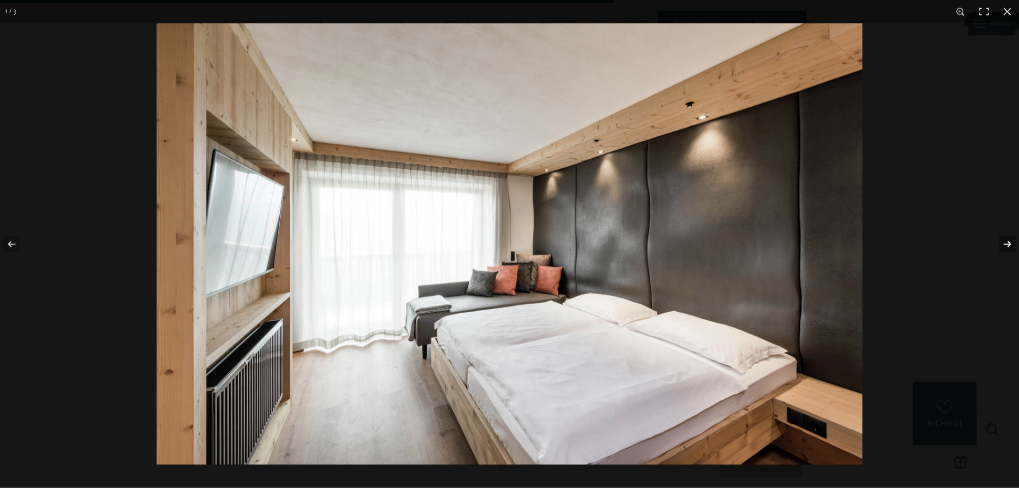
scroll to position [2619, 0]
click at [1002, 244] on button "button" at bounding box center [1000, 244] width 37 height 53
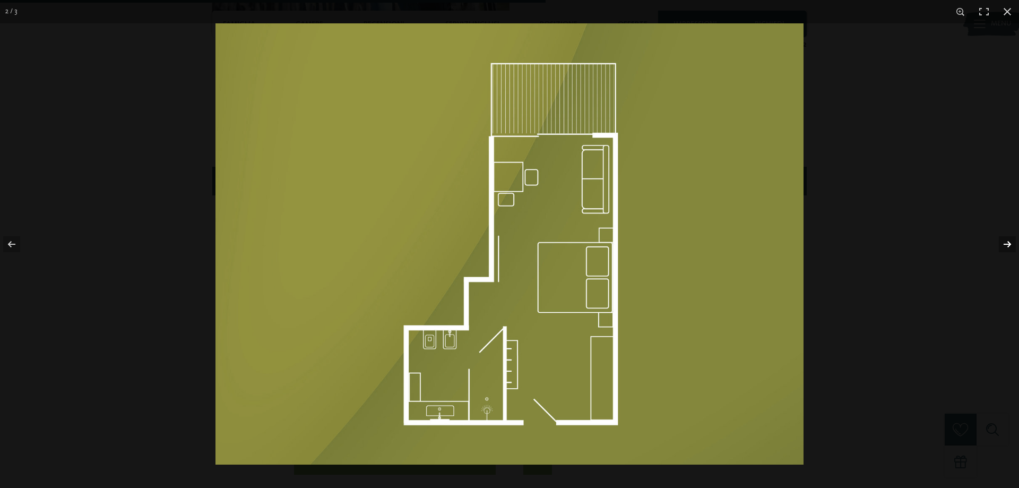
click at [1002, 244] on button "button" at bounding box center [1000, 244] width 37 height 53
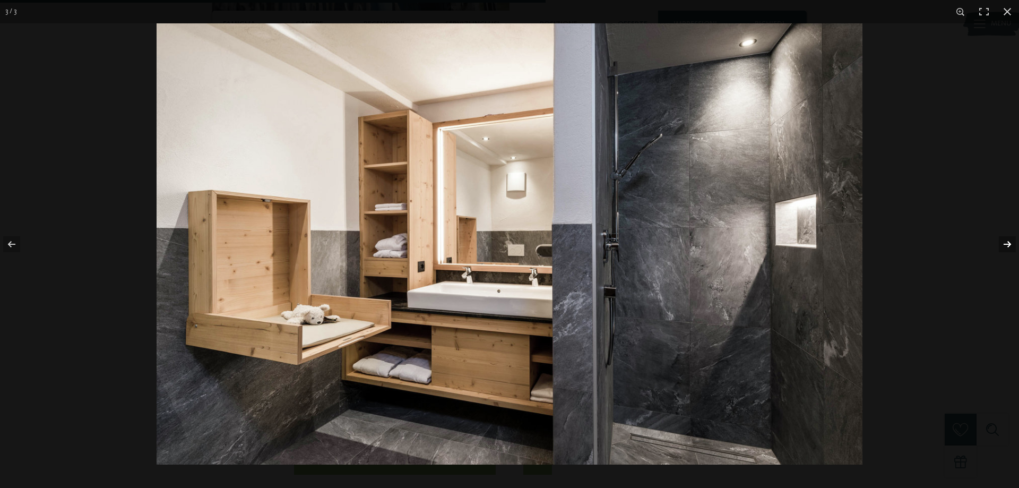
click at [1002, 244] on button "button" at bounding box center [1000, 244] width 37 height 53
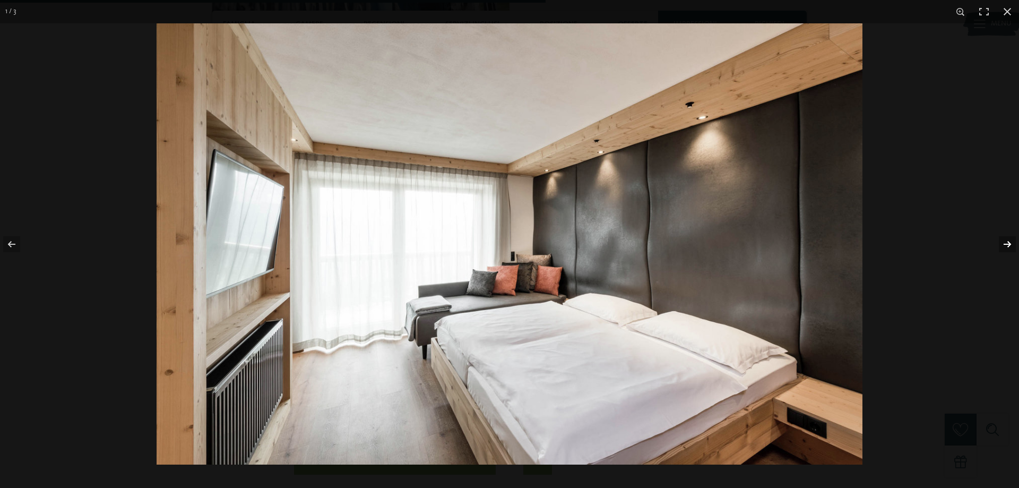
click at [1002, 244] on button "button" at bounding box center [1000, 244] width 37 height 53
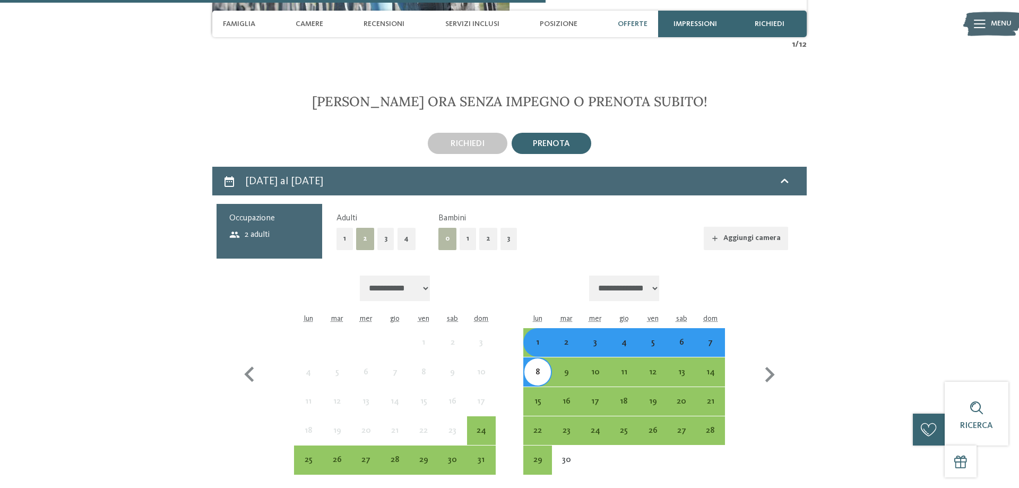
click at [491, 228] on button "2" at bounding box center [488, 239] width 18 height 22
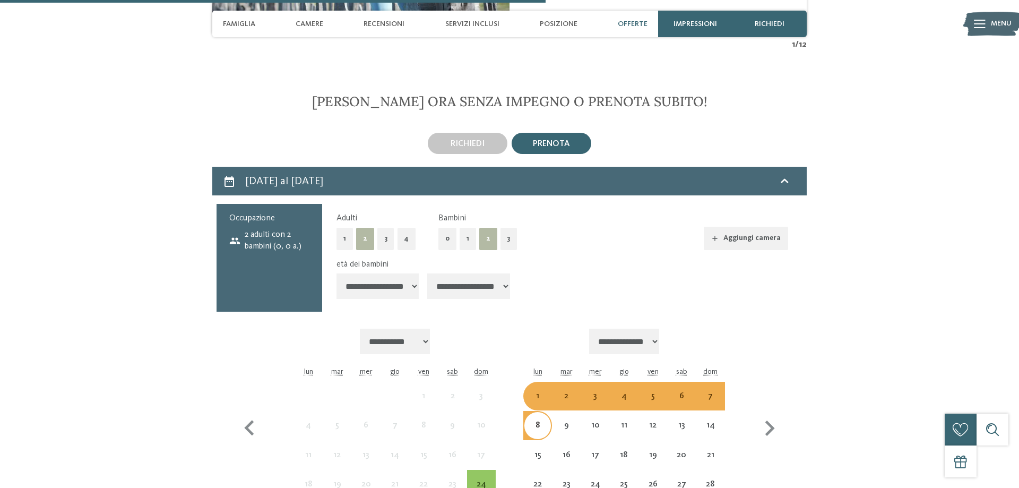
click at [427, 273] on select "**********" at bounding box center [468, 285] width 83 height 25
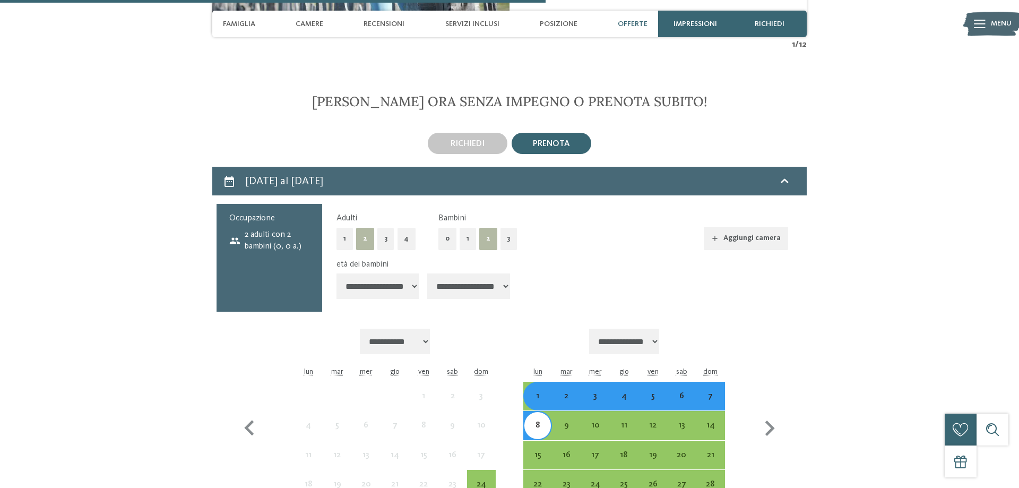
select select "**"
click option "*******" at bounding box center [0, 0] width 0 height 0
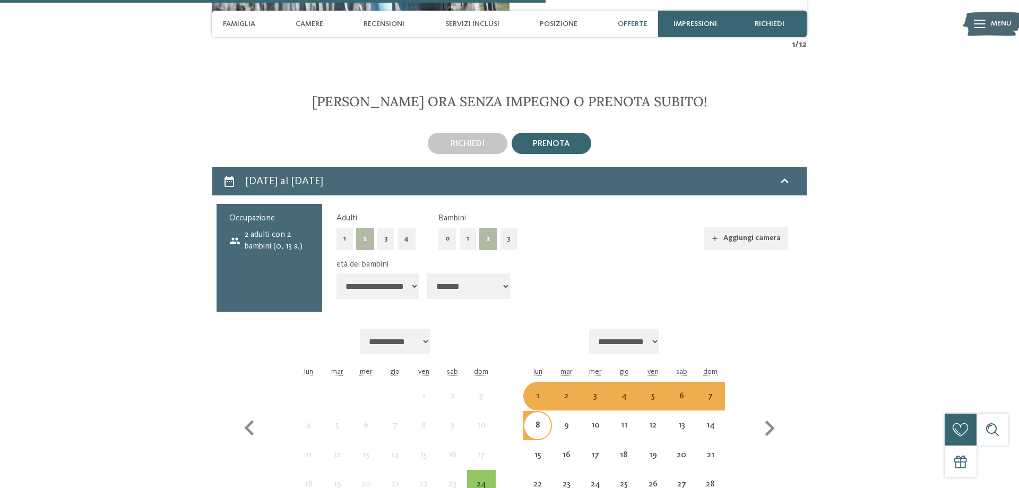
click at [337, 273] on select "**********" at bounding box center [378, 285] width 83 height 25
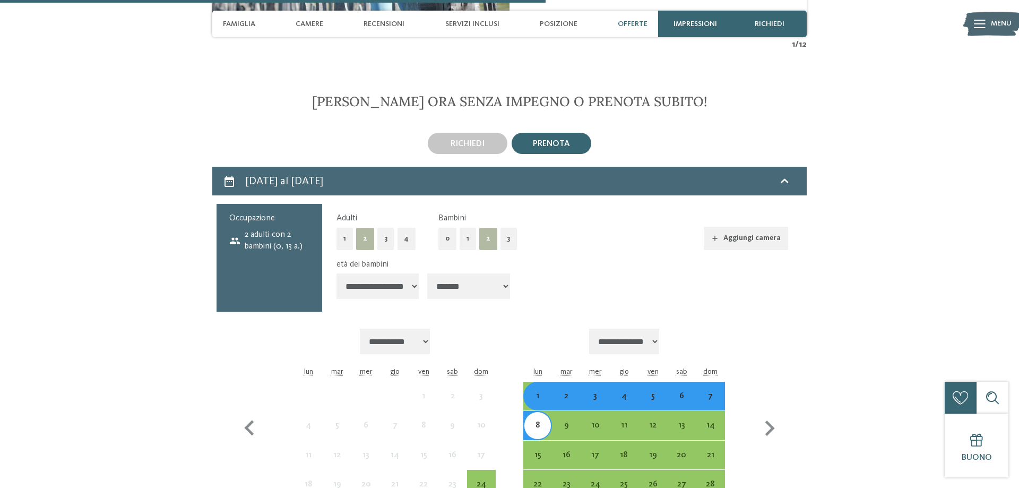
select select "*"
click option "******" at bounding box center [0, 0] width 0 height 0
click at [799, 302] on div "**********" at bounding box center [510, 395] width 586 height 383
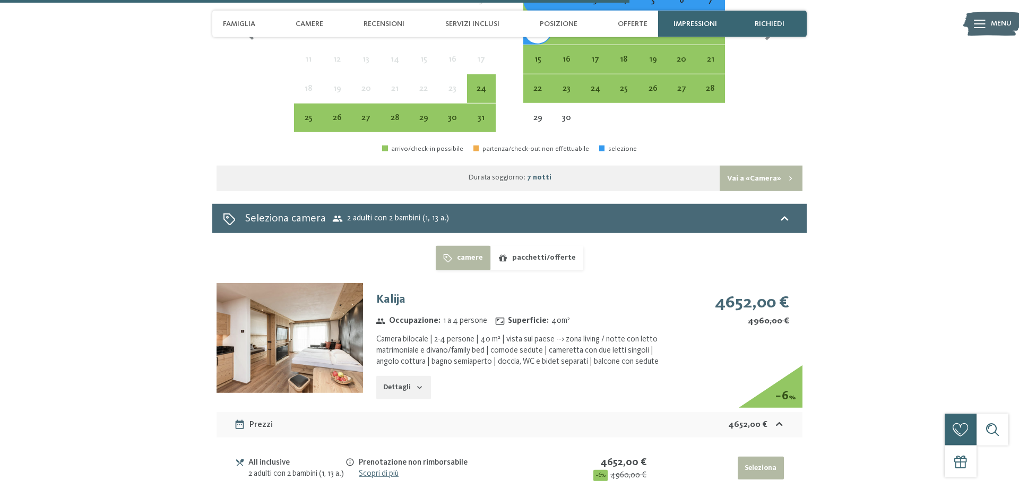
scroll to position [3106, 0]
